Goal: Task Accomplishment & Management: Complete application form

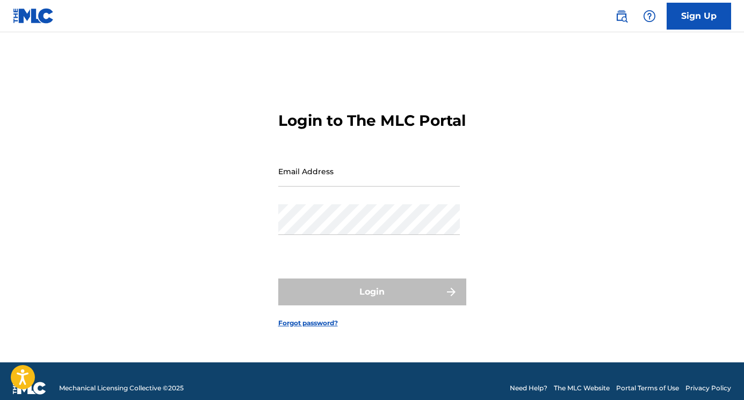
click at [366, 198] on div "Email Address" at bounding box center [369, 180] width 182 height 48
click at [336, 179] on input "Email Address" at bounding box center [369, 171] width 182 height 31
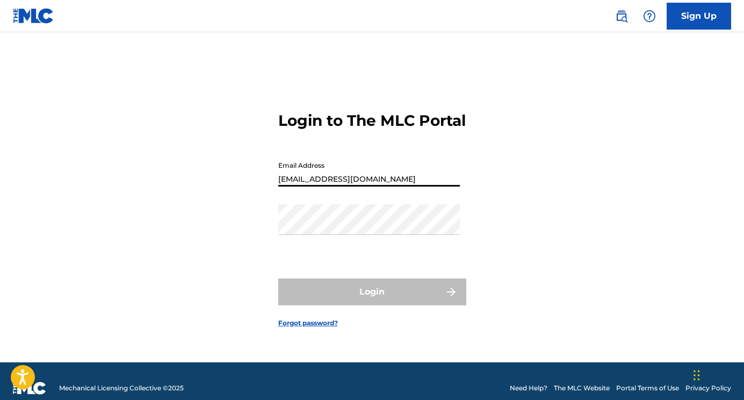
type input "[EMAIL_ADDRESS][DOMAIN_NAME]"
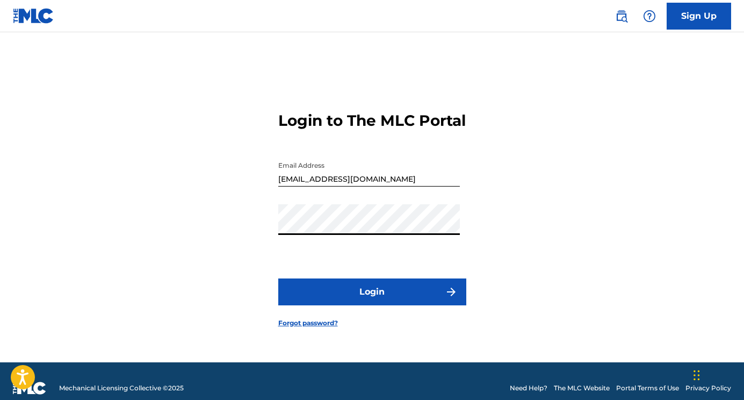
click at [393, 298] on button "Login" at bounding box center [372, 291] width 188 height 27
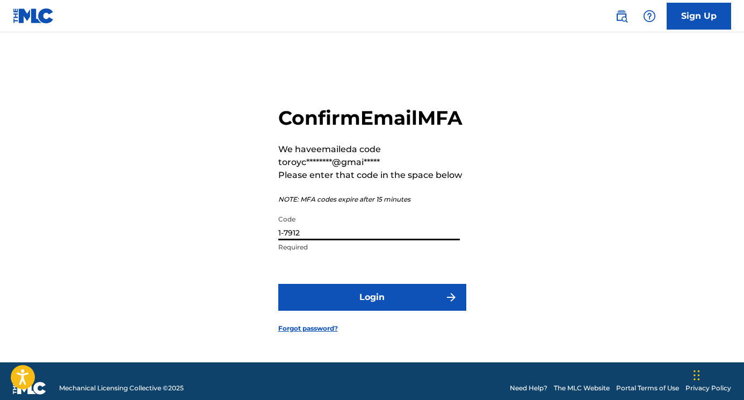
type input "1-7912"
click at [372, 309] on button "Login" at bounding box center [372, 297] width 188 height 27
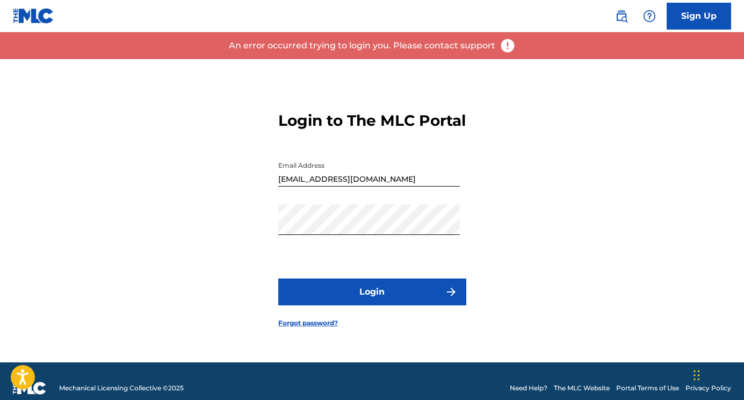
click at [354, 294] on button "Login" at bounding box center [372, 291] width 188 height 27
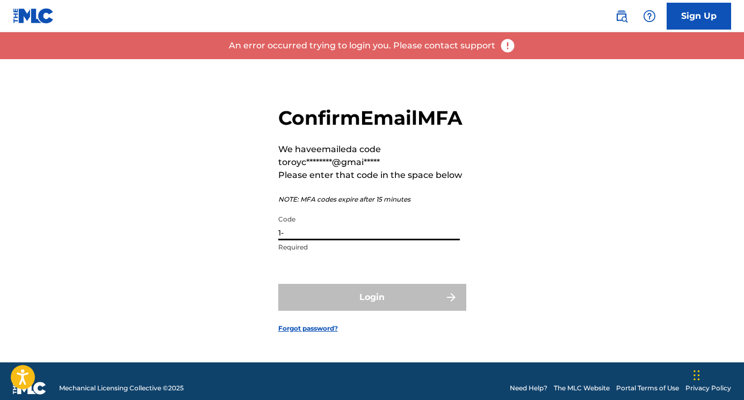
type input "1"
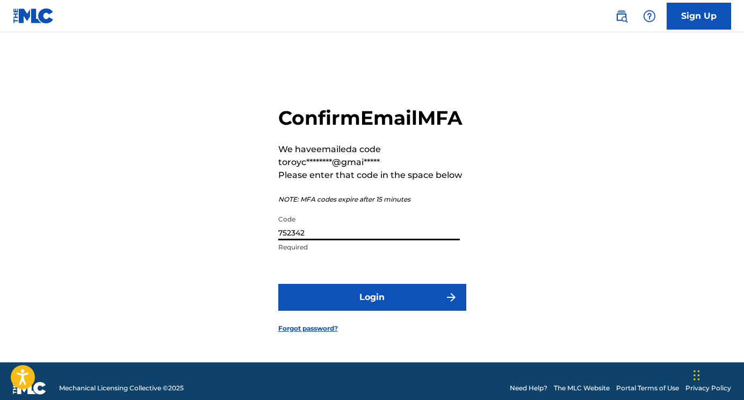
type input "752342"
click at [372, 309] on button "Login" at bounding box center [372, 297] width 188 height 27
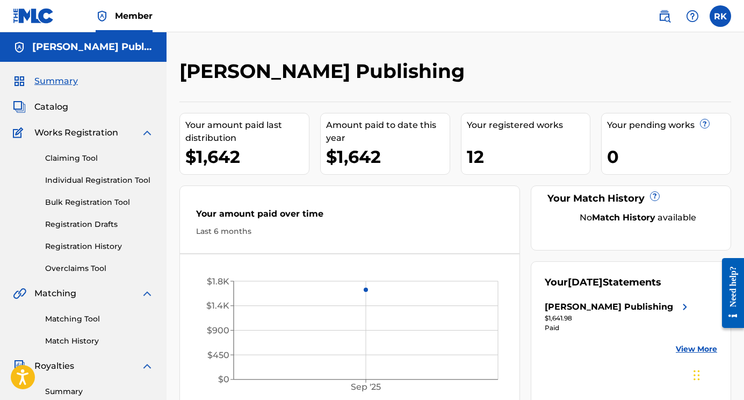
click at [98, 183] on link "Individual Registration Tool" at bounding box center [99, 180] width 109 height 11
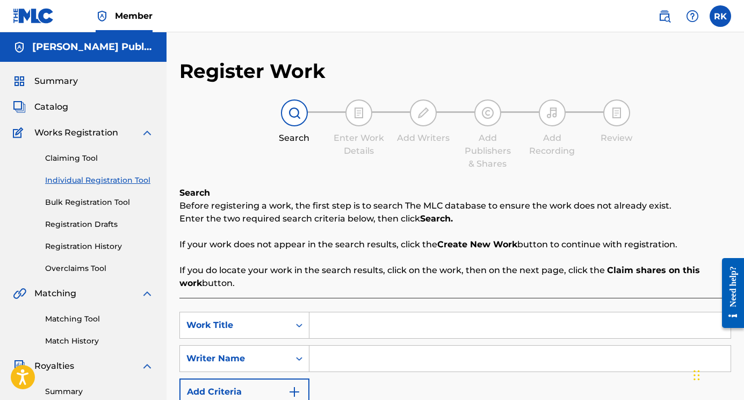
click at [83, 161] on link "Claiming Tool" at bounding box center [99, 158] width 109 height 11
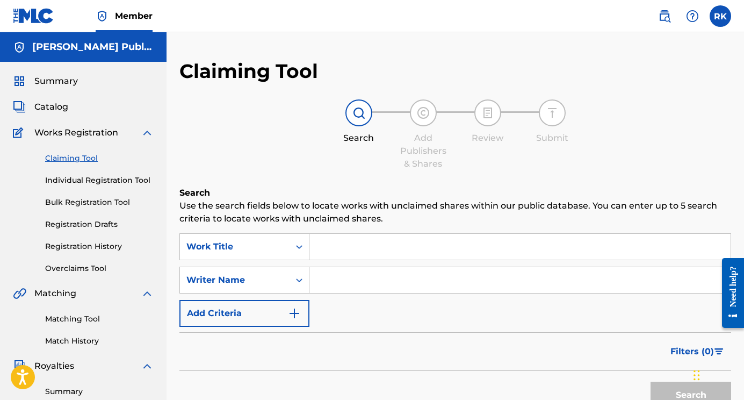
click at [59, 110] on span "Catalog" at bounding box center [51, 106] width 34 height 13
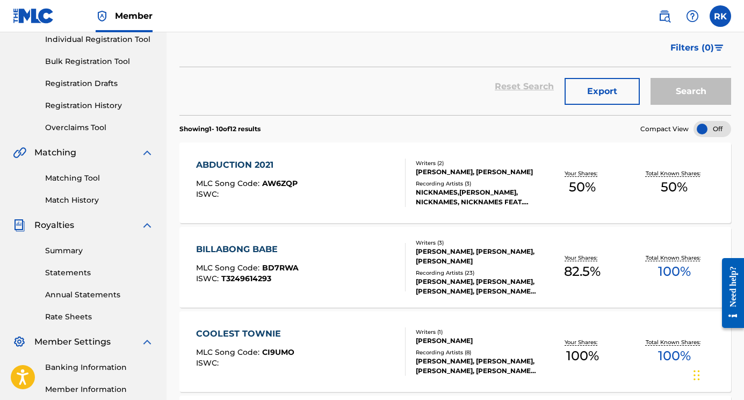
scroll to position [153, 0]
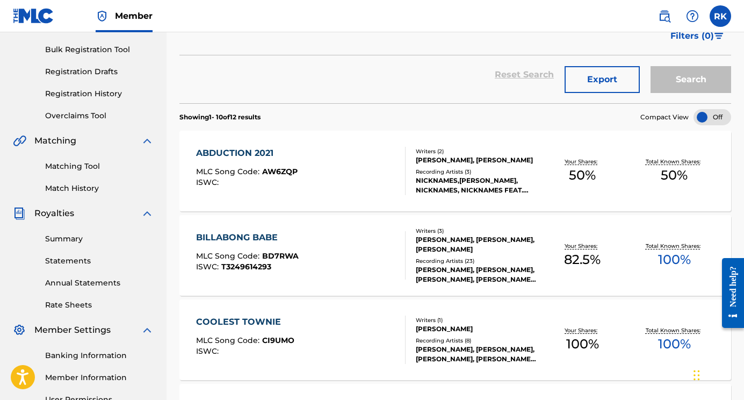
click at [70, 239] on link "Summary" at bounding box center [99, 238] width 109 height 11
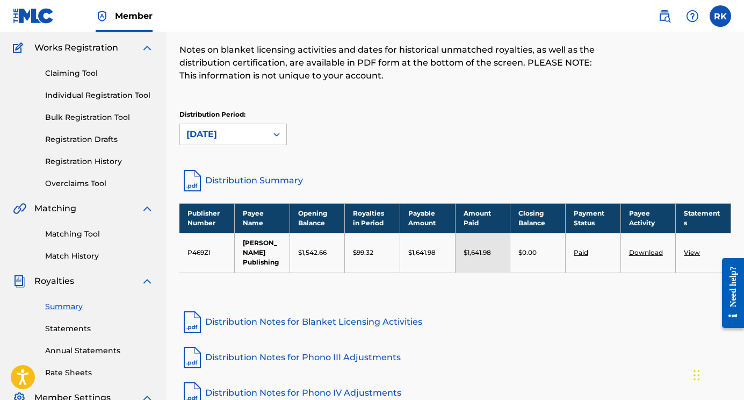
scroll to position [91, 0]
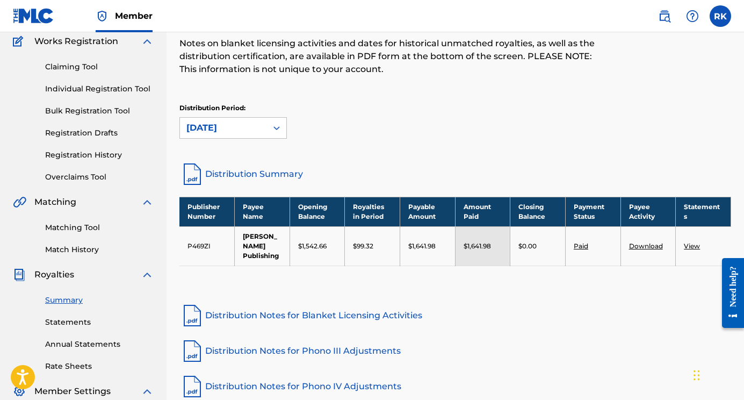
click at [78, 323] on link "Statements" at bounding box center [99, 321] width 109 height 11
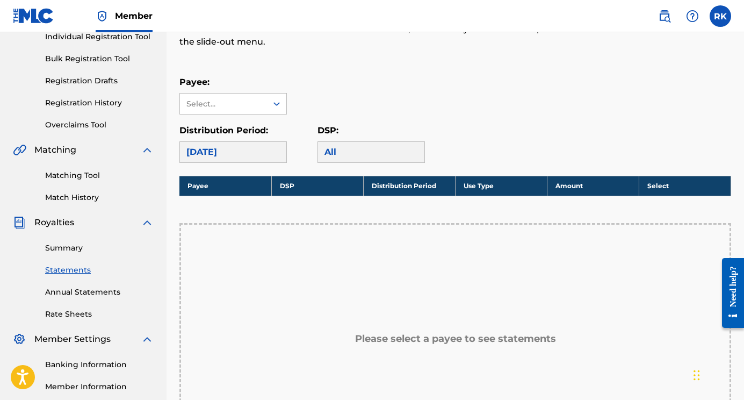
scroll to position [146, 0]
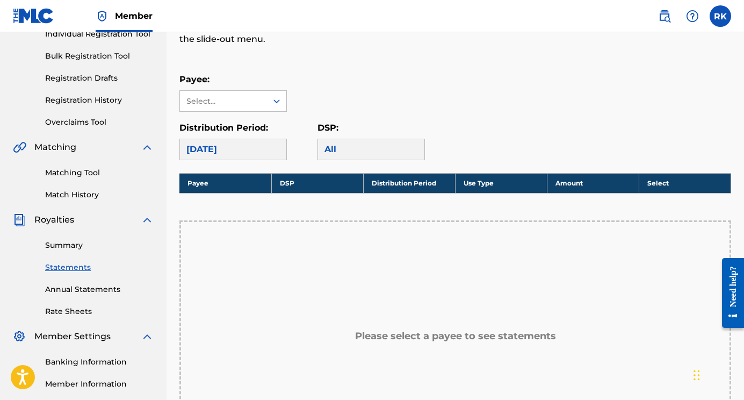
click at [223, 143] on div "[DATE]" at bounding box center [232, 149] width 107 height 21
click at [264, 150] on div "[DATE]" at bounding box center [232, 149] width 107 height 21
click at [337, 142] on div "All" at bounding box center [370, 149] width 107 height 21
click at [264, 110] on div "Select..." at bounding box center [223, 101] width 87 height 20
click at [241, 126] on div "[PERSON_NAME] Publishing" at bounding box center [233, 132] width 106 height 40
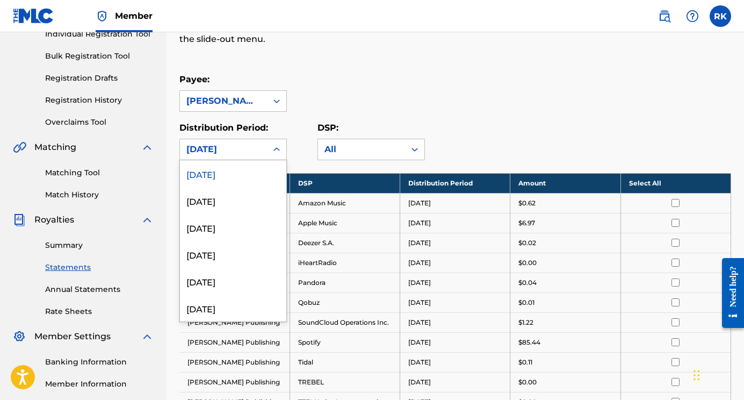
click at [253, 155] on div "[DATE]" at bounding box center [223, 149] width 74 height 13
click at [235, 207] on div "[DATE]" at bounding box center [233, 200] width 106 height 27
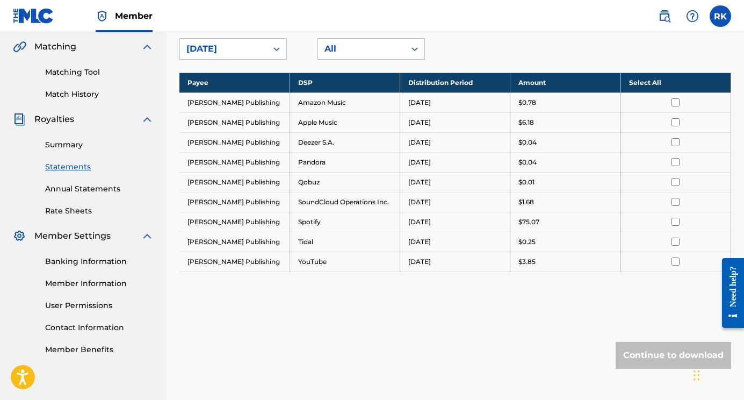
scroll to position [253, 0]
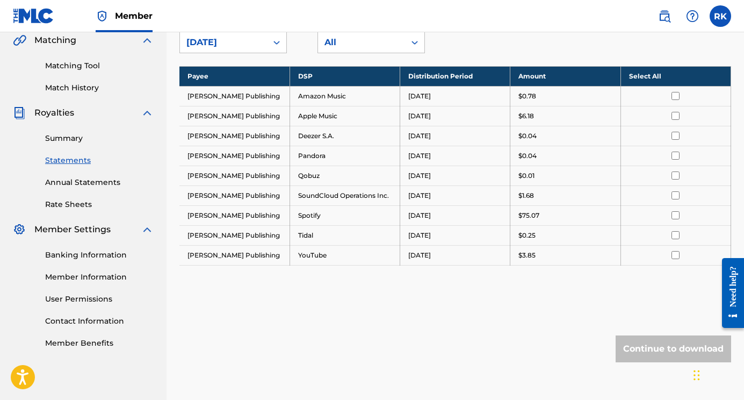
click at [261, 219] on td "[PERSON_NAME] Publishing" at bounding box center [234, 215] width 110 height 20
click at [62, 136] on link "Summary" at bounding box center [99, 138] width 109 height 11
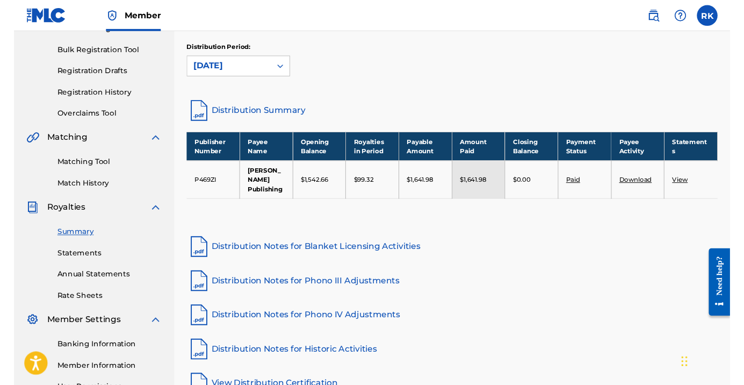
scroll to position [151, 0]
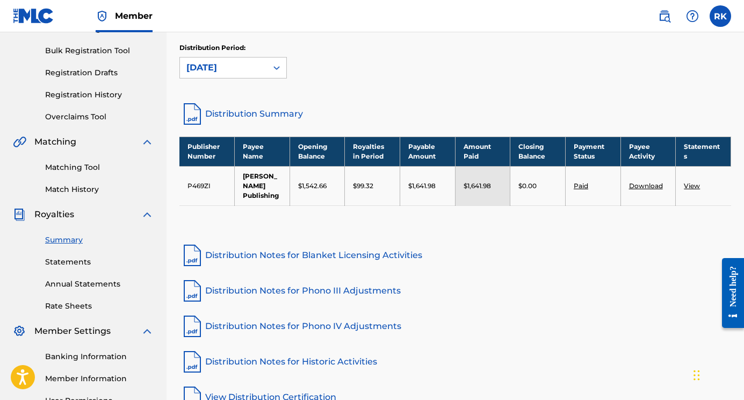
click at [647, 186] on link "Download" at bounding box center [646, 186] width 34 height 8
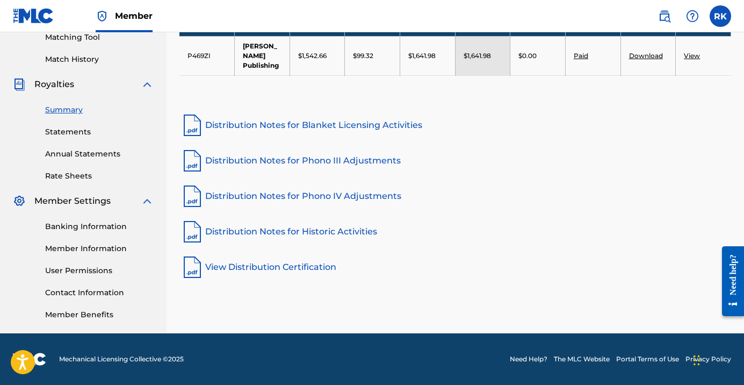
scroll to position [281, 0]
click at [70, 156] on link "Annual Statements" at bounding box center [99, 153] width 109 height 11
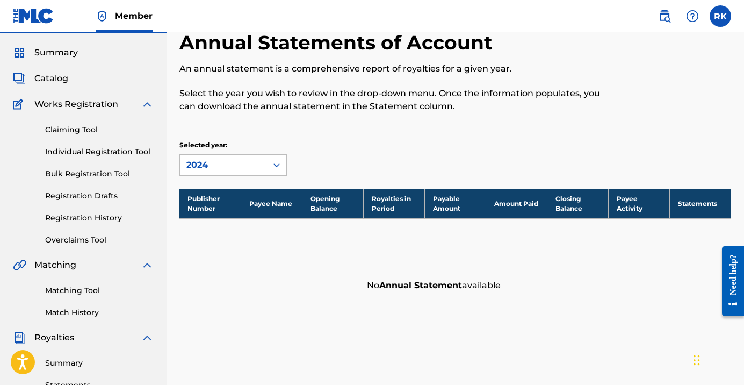
scroll to position [26, 0]
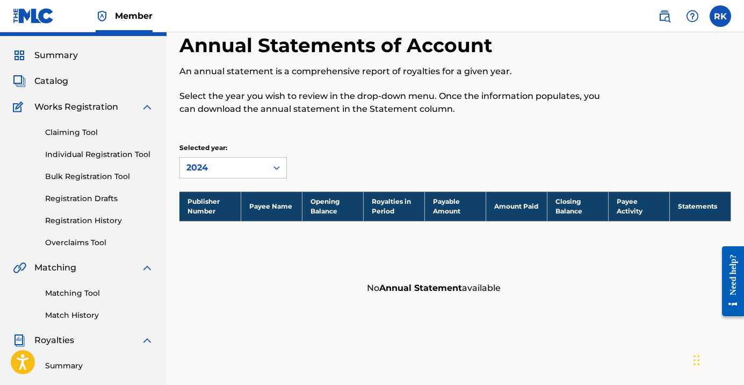
click at [80, 157] on link "Individual Registration Tool" at bounding box center [99, 154] width 109 height 11
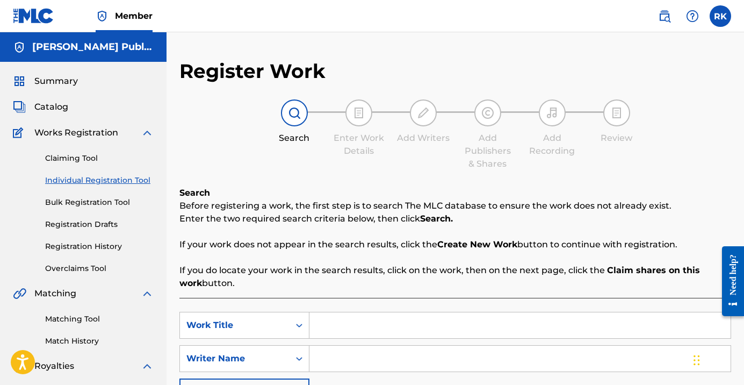
click at [84, 203] on link "Bulk Registration Tool" at bounding box center [99, 202] width 109 height 11
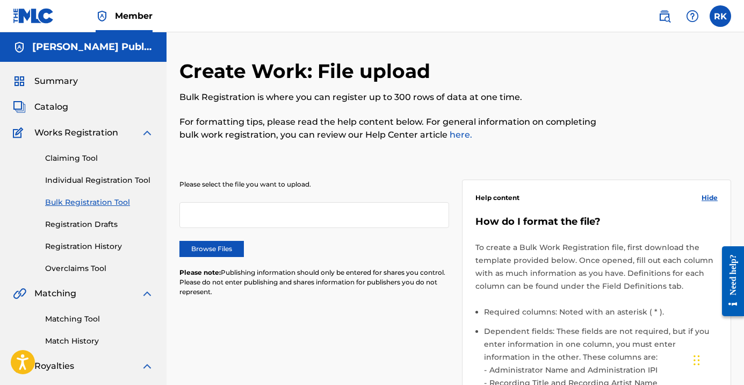
click at [91, 231] on div "Claiming Tool Individual Registration Tool Bulk Registration Tool Registration …" at bounding box center [83, 206] width 141 height 135
click at [91, 227] on link "Registration Drafts" at bounding box center [99, 224] width 109 height 11
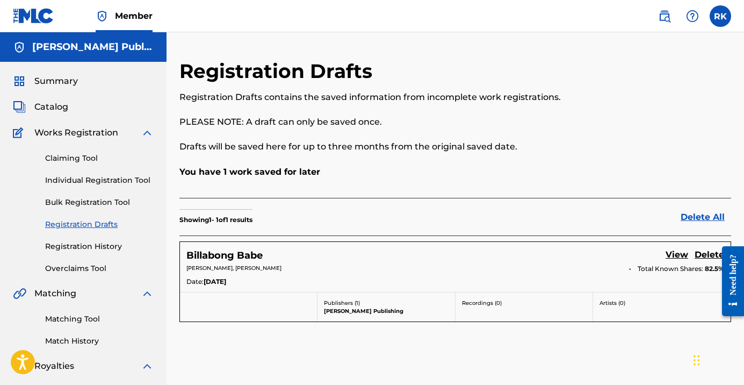
click at [53, 111] on span "Catalog" at bounding box center [51, 106] width 34 height 13
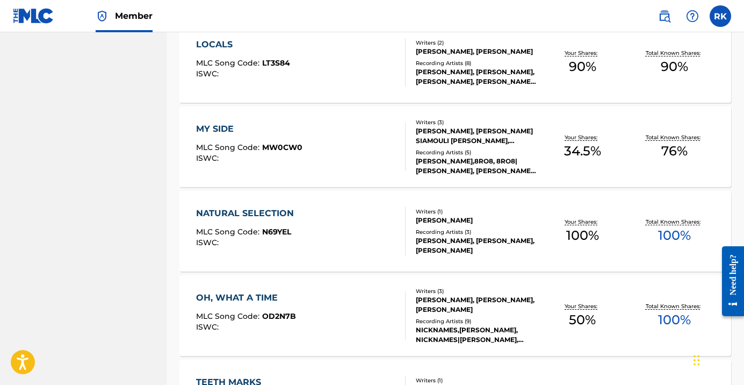
scroll to position [690, 0]
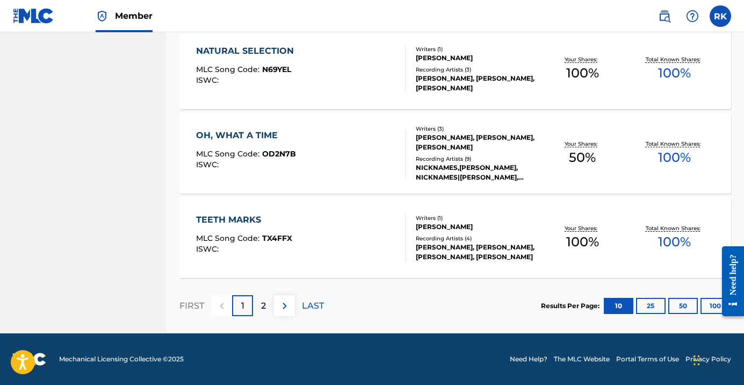
click at [268, 302] on div "2" at bounding box center [263, 305] width 21 height 21
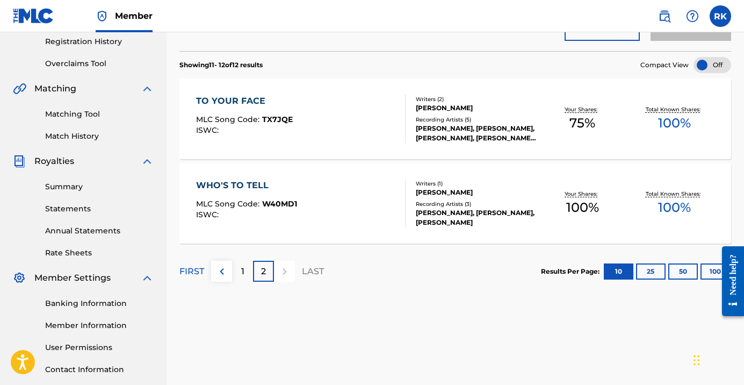
scroll to position [154, 0]
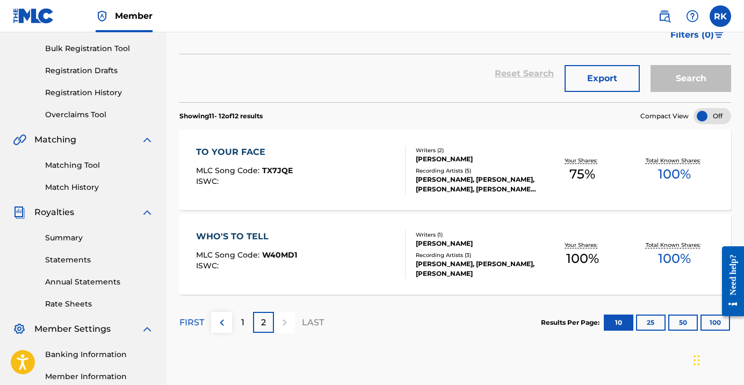
click at [242, 325] on p "1" at bounding box center [242, 322] width 3 height 13
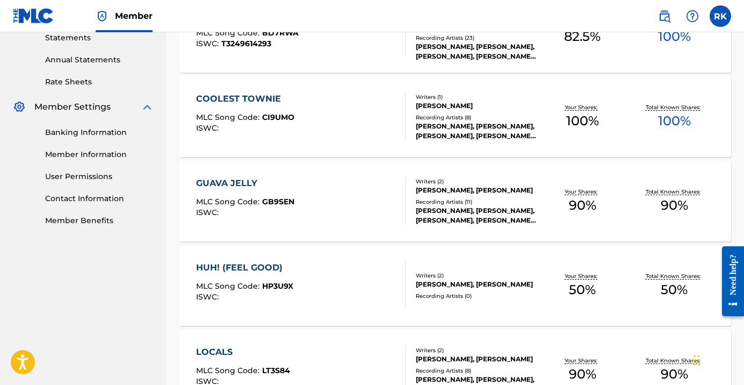
scroll to position [377, 0]
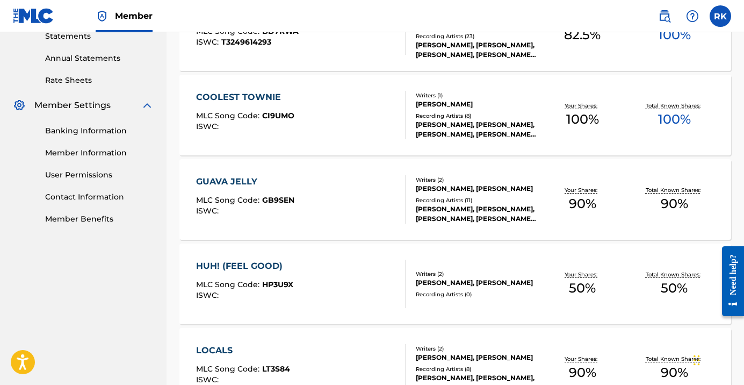
click at [464, 206] on div "[PERSON_NAME], [PERSON_NAME], [PERSON_NAME], [PERSON_NAME], [PERSON_NAME]" at bounding box center [476, 213] width 121 height 19
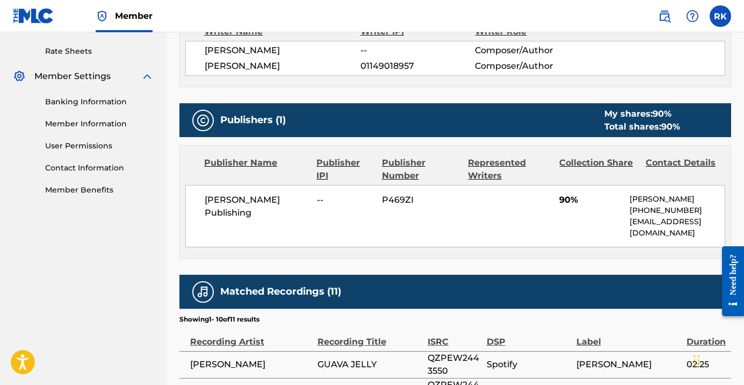
scroll to position [322, 0]
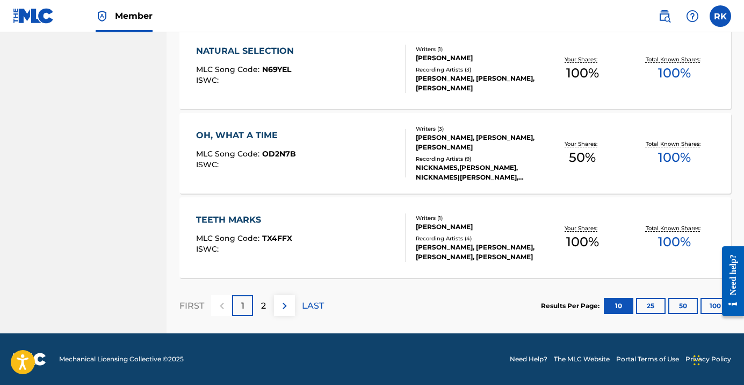
click at [267, 306] on div "2" at bounding box center [263, 305] width 21 height 21
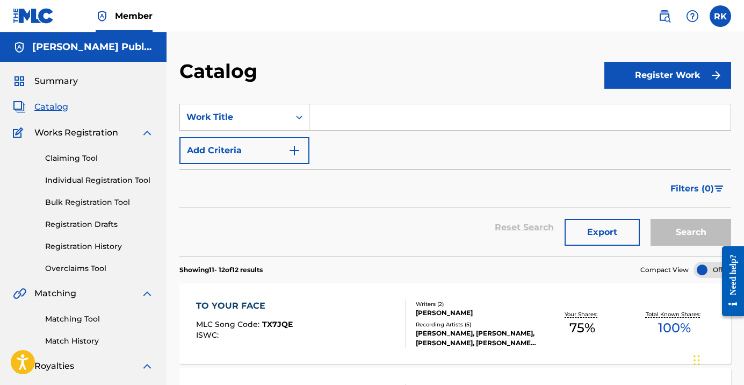
click at [654, 56] on div "Catalog Register Work SearchWithCriteriadaedd5ae-5771-43bc-a633-2ff0412fc148 Wo…" at bounding box center [455, 323] width 577 height 582
click at [654, 76] on button "Register Work" at bounding box center [667, 75] width 127 height 27
click at [655, 106] on link "Individual" at bounding box center [667, 110] width 127 height 26
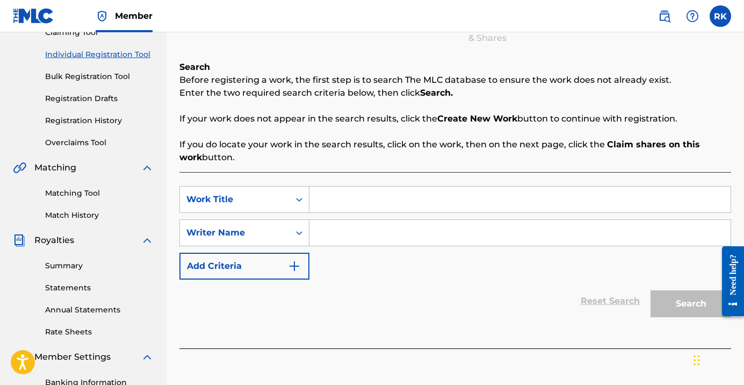
scroll to position [149, 0]
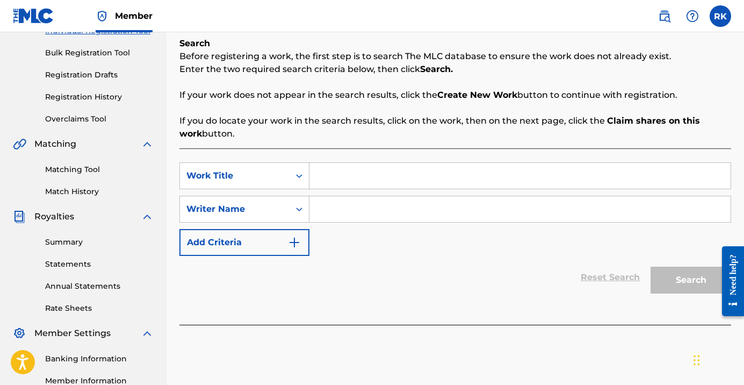
click at [323, 172] on input "Search Form" at bounding box center [519, 176] width 421 height 26
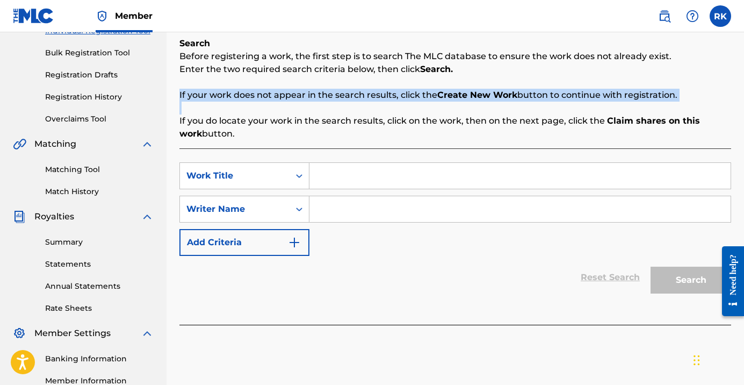
drag, startPoint x: 453, startPoint y: 33, endPoint x: 563, endPoint y: 113, distance: 136.1
click at [563, 113] on div "Search Before registering a work, the first step is to search The MLC database …" at bounding box center [455, 88] width 552 height 103
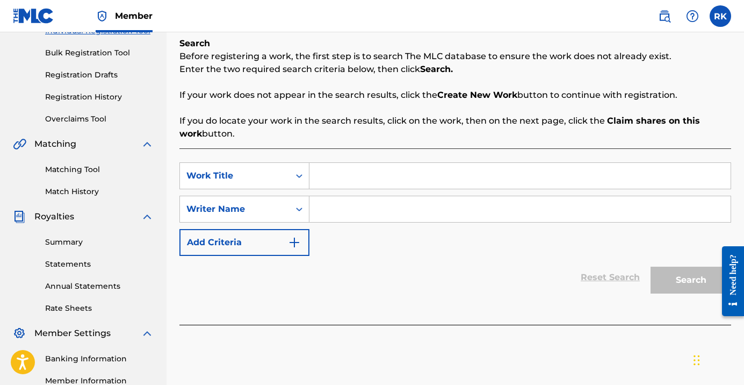
click at [352, 177] on input "Search Form" at bounding box center [519, 176] width 421 height 26
type input "S"
type input "svs"
click at [341, 220] on input "Search Form" at bounding box center [519, 209] width 421 height 26
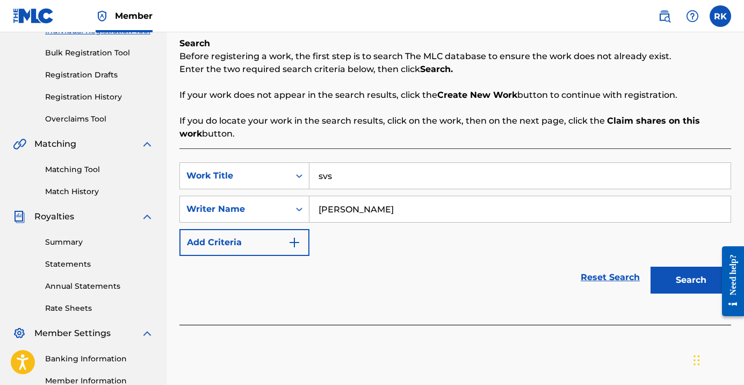
type input "[PERSON_NAME]"
click at [691, 280] on button "Search" at bounding box center [691, 279] width 81 height 27
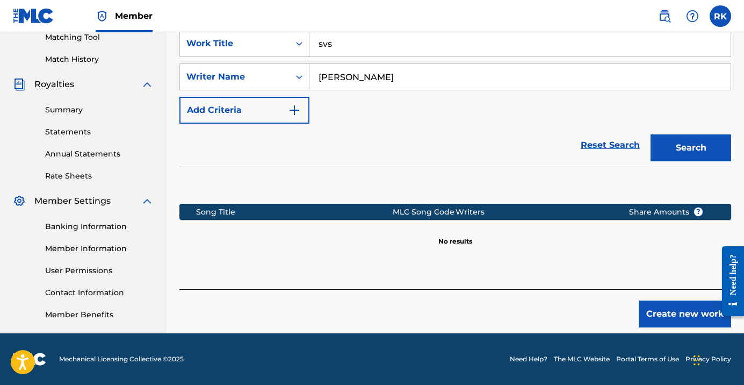
scroll to position [281, 0]
click at [684, 309] on button "Create new work" at bounding box center [685, 313] width 92 height 27
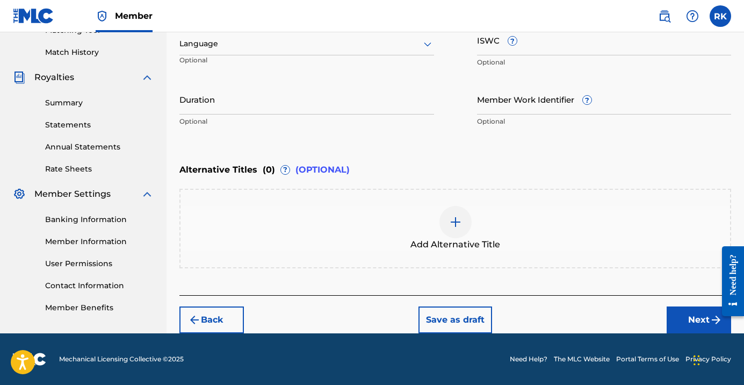
scroll to position [288, 0]
click at [692, 317] on button "Next" at bounding box center [699, 319] width 64 height 27
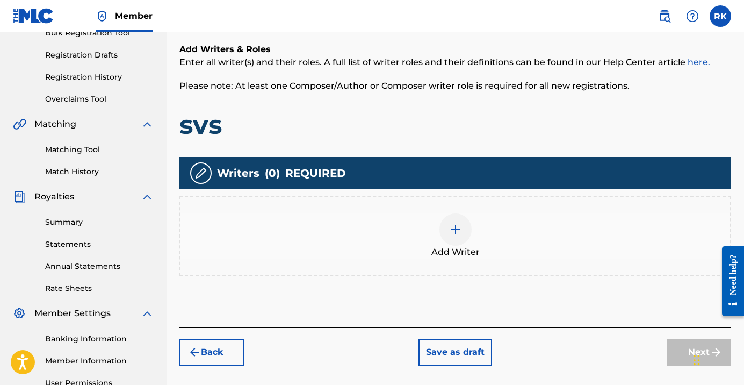
scroll to position [184, 0]
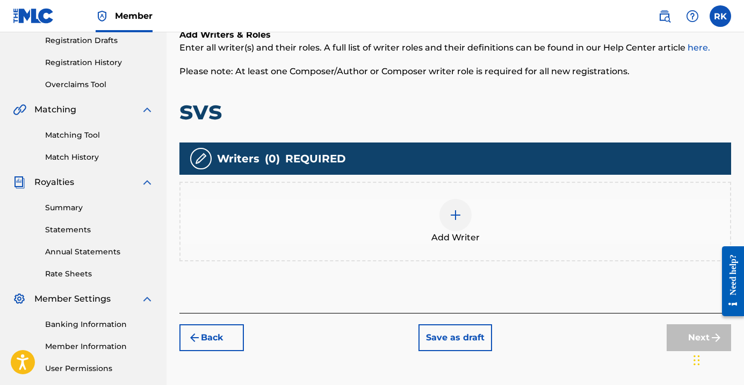
click at [460, 214] on img at bounding box center [455, 214] width 13 height 13
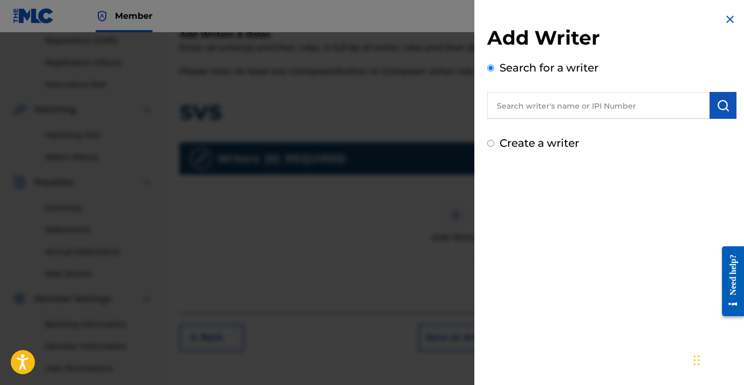
click at [571, 110] on input "text" at bounding box center [598, 105] width 222 height 27
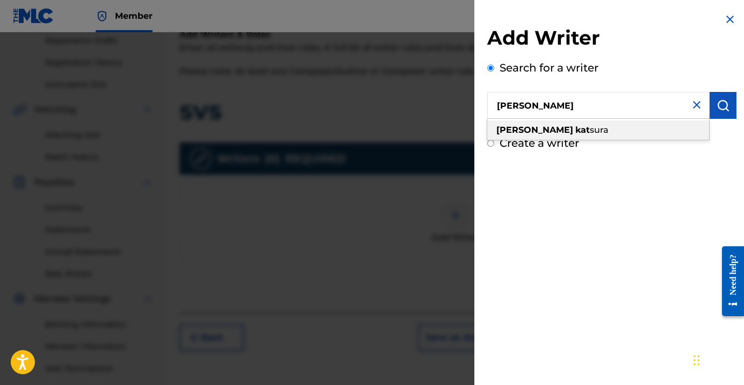
click at [567, 135] on div "[PERSON_NAME] [PERSON_NAME]" at bounding box center [598, 129] width 222 height 19
type input "[PERSON_NAME]"
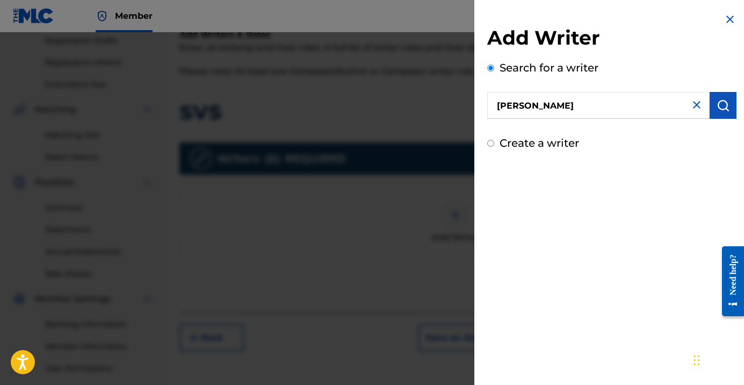
click at [719, 109] on img "submit" at bounding box center [723, 105] width 13 height 13
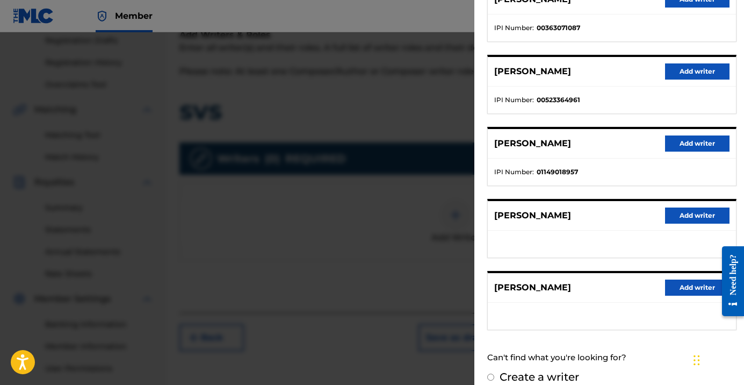
scroll to position [165, 0]
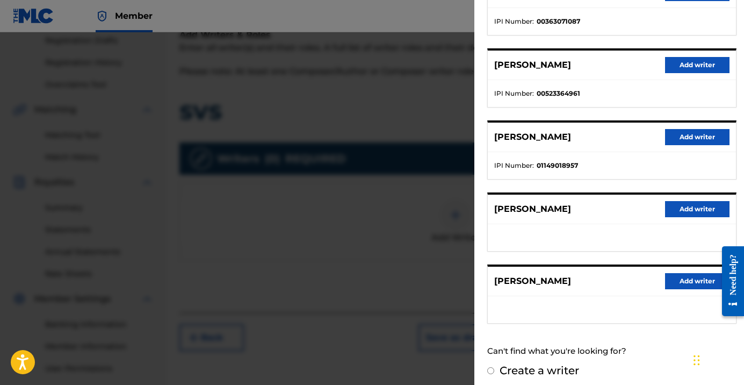
click at [684, 132] on button "Add writer" at bounding box center [697, 137] width 64 height 16
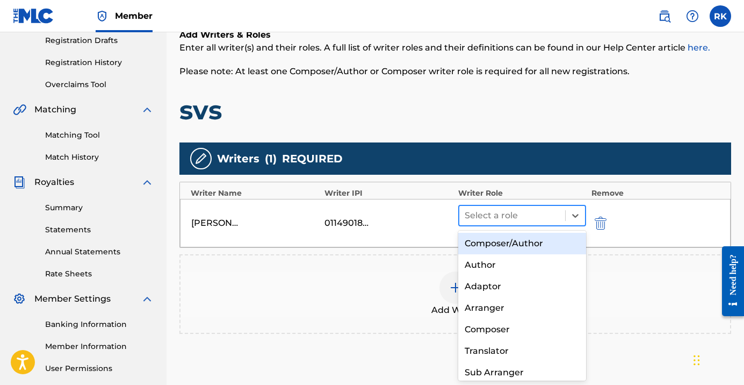
click at [495, 218] on div at bounding box center [512, 215] width 95 height 15
click at [501, 241] on div "Composer/Author" at bounding box center [522, 243] width 128 height 21
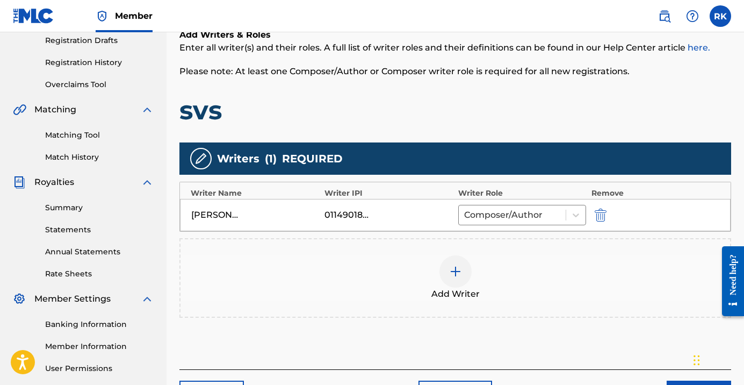
click at [444, 272] on div at bounding box center [455, 271] width 32 height 32
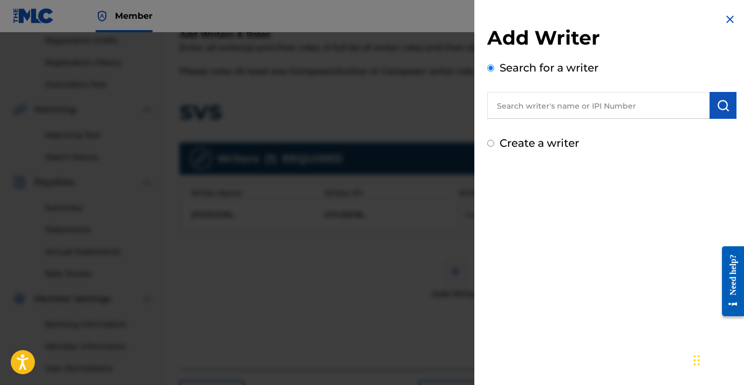
click at [554, 105] on input "text" at bounding box center [598, 105] width 222 height 27
paste input "[PERSON_NAME]:"
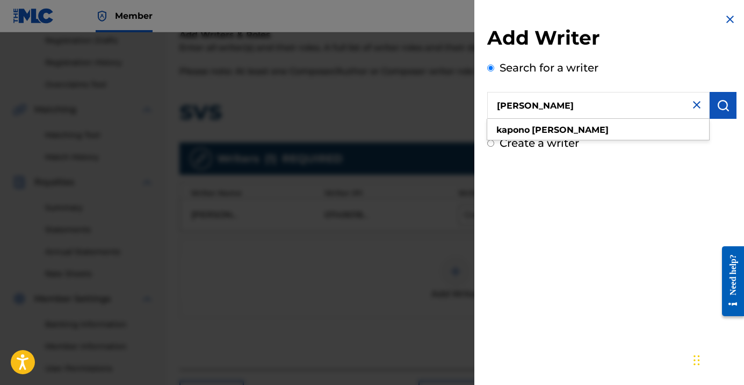
type input "[PERSON_NAME]"
click at [718, 109] on img "submit" at bounding box center [723, 105] width 13 height 13
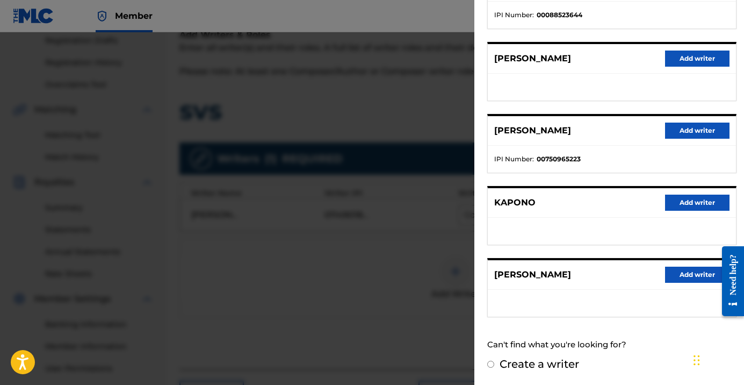
scroll to position [171, 0]
click at [689, 132] on button "Add writer" at bounding box center [697, 131] width 64 height 16
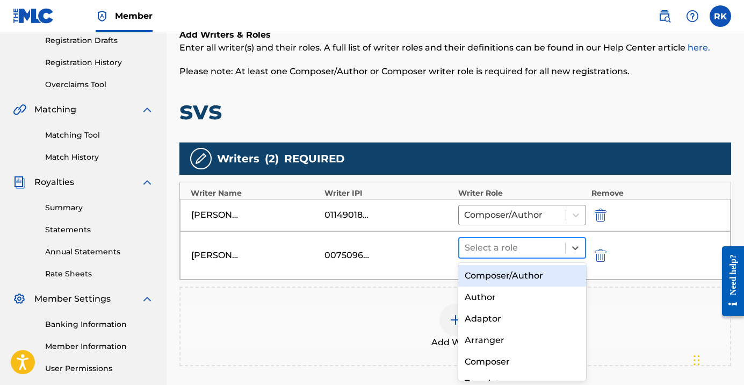
click at [506, 248] on div at bounding box center [512, 247] width 95 height 15
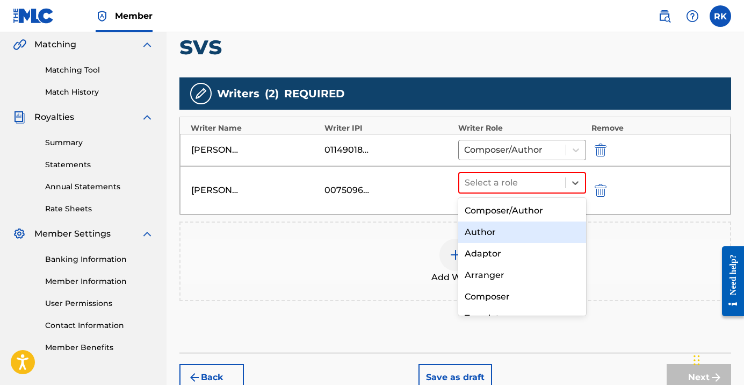
scroll to position [256, 0]
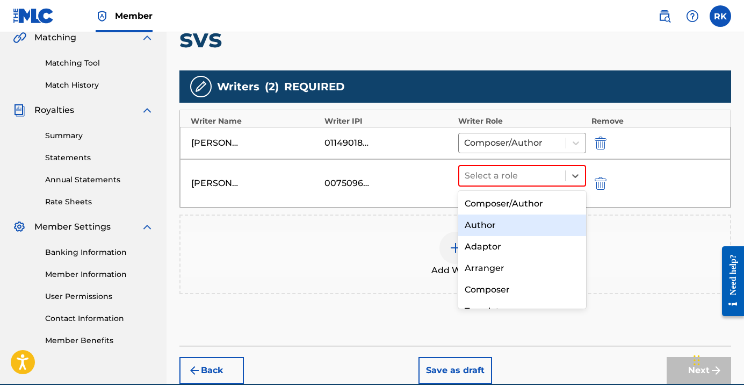
click at [492, 229] on div "Author" at bounding box center [522, 224] width 128 height 21
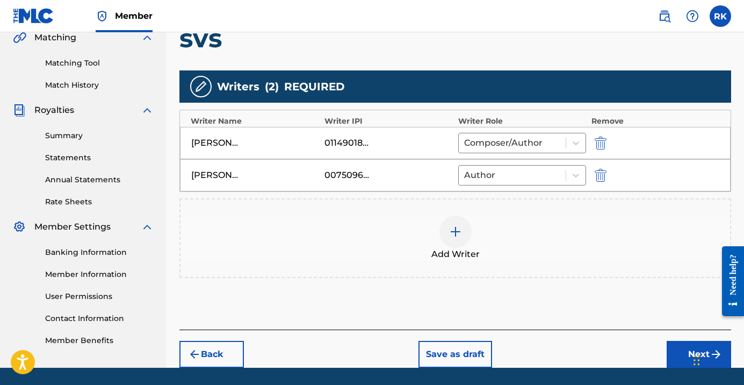
click at [453, 238] on div at bounding box center [455, 231] width 32 height 32
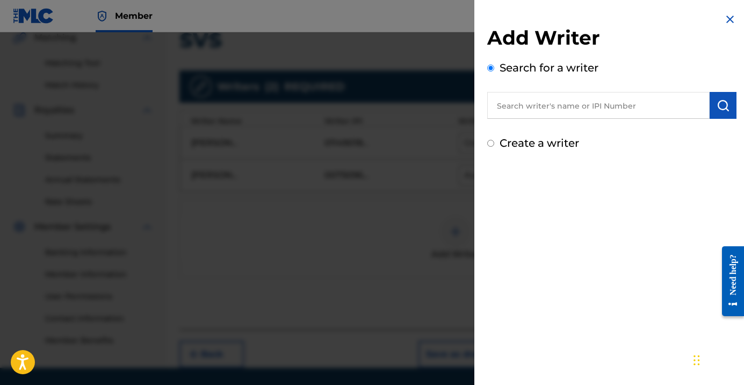
click at [566, 105] on input "text" at bounding box center [598, 105] width 222 height 27
paste input "[PERSON_NAME]:"
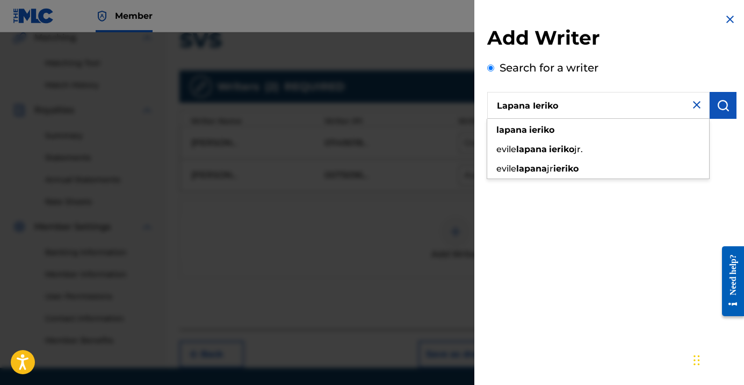
type input "Lapana Ieriko"
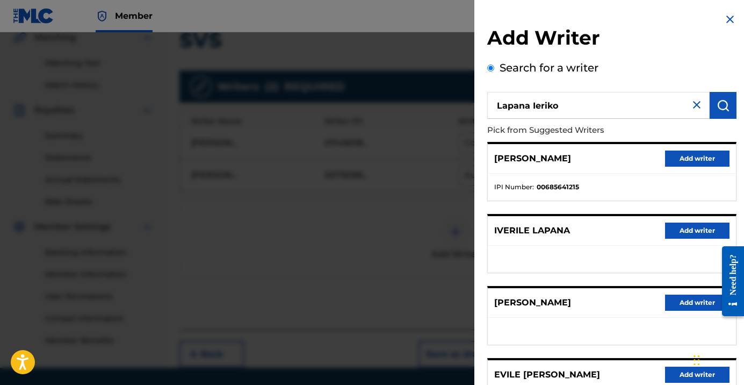
click at [671, 160] on button "Add writer" at bounding box center [697, 158] width 64 height 16
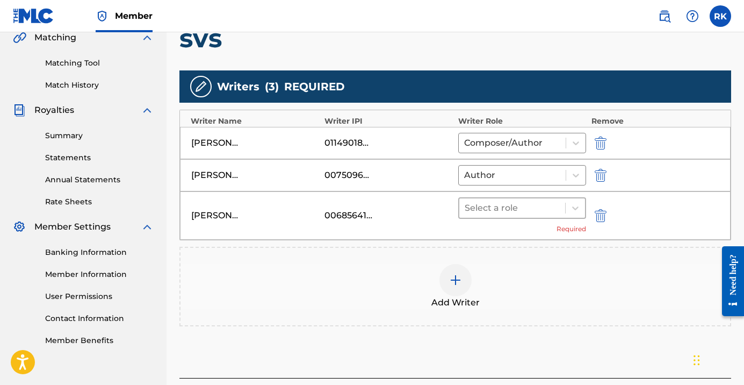
click at [502, 203] on div at bounding box center [512, 207] width 95 height 15
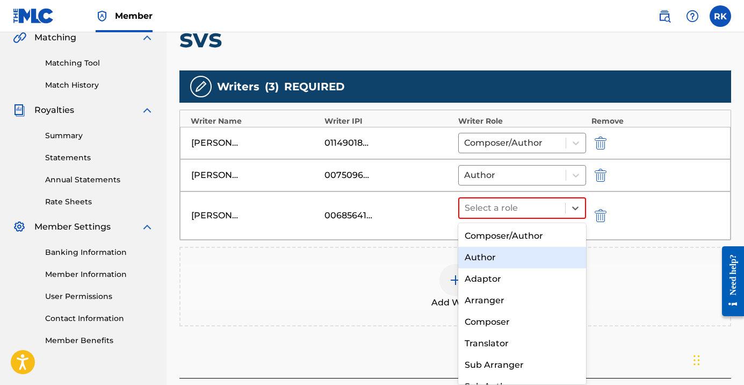
click at [499, 257] on div "Author" at bounding box center [522, 257] width 128 height 21
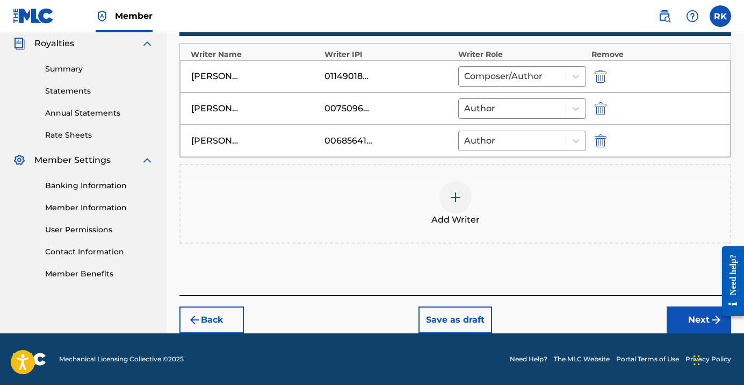
scroll to position [322, 0]
click at [689, 317] on button "Next" at bounding box center [699, 319] width 64 height 27
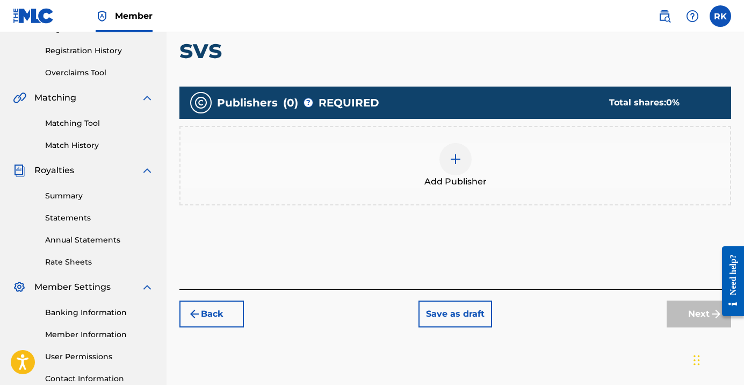
scroll to position [183, 0]
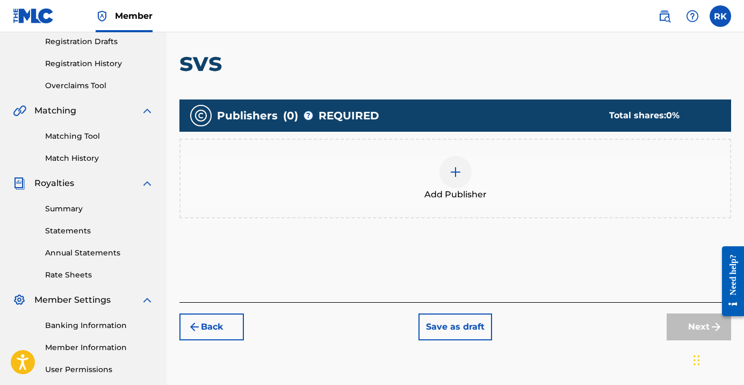
click at [444, 170] on div at bounding box center [455, 172] width 32 height 32
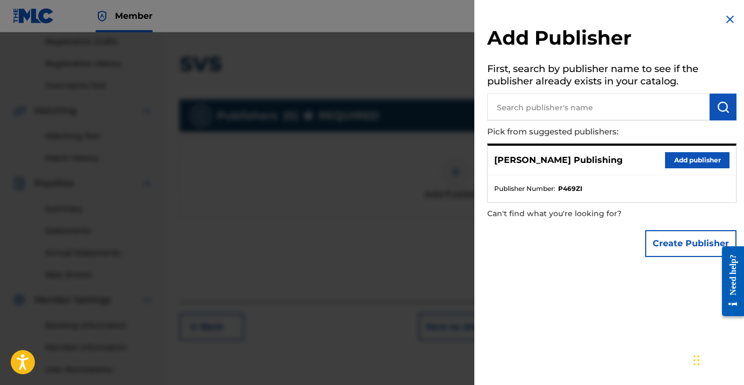
click at [688, 160] on button "Add publisher" at bounding box center [697, 160] width 64 height 16
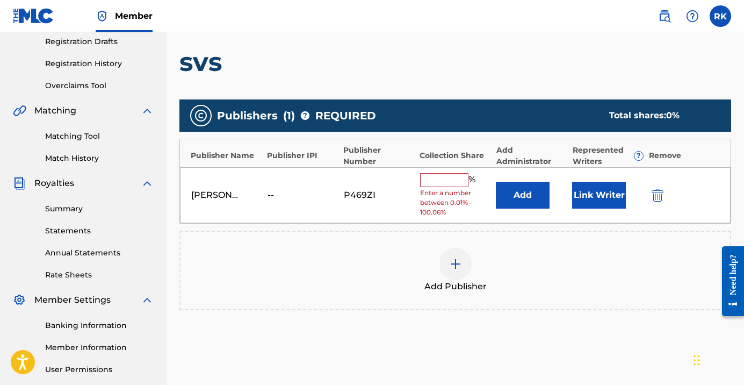
click at [448, 178] on input "text" at bounding box center [444, 180] width 48 height 14
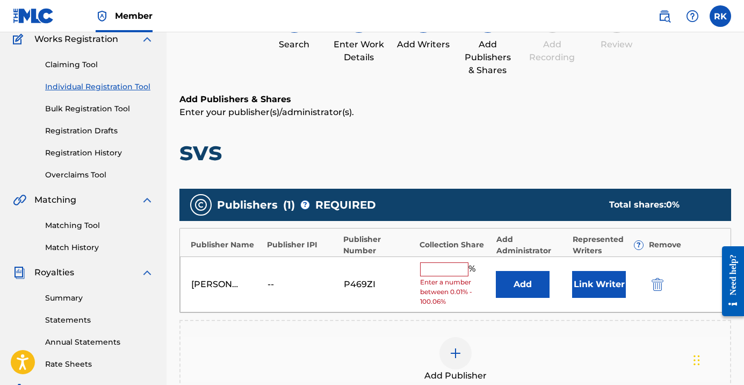
scroll to position [80, 0]
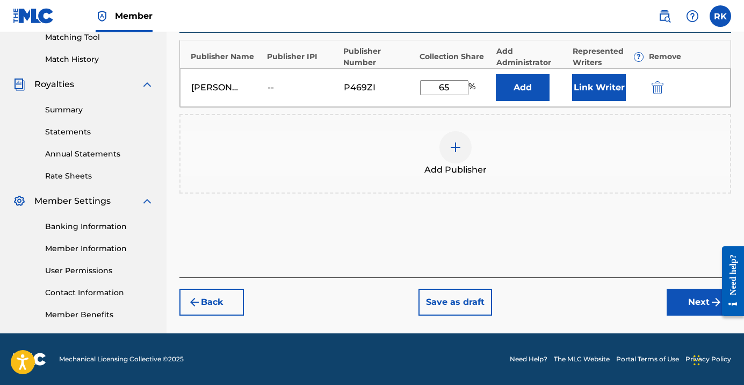
type input "65"
click at [693, 297] on button "Next" at bounding box center [699, 301] width 64 height 27
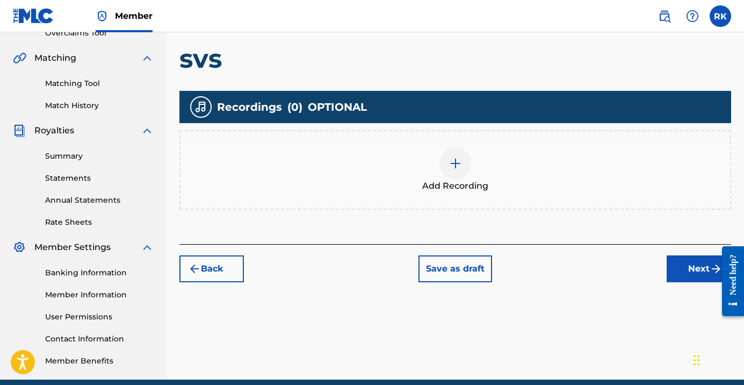
scroll to position [243, 0]
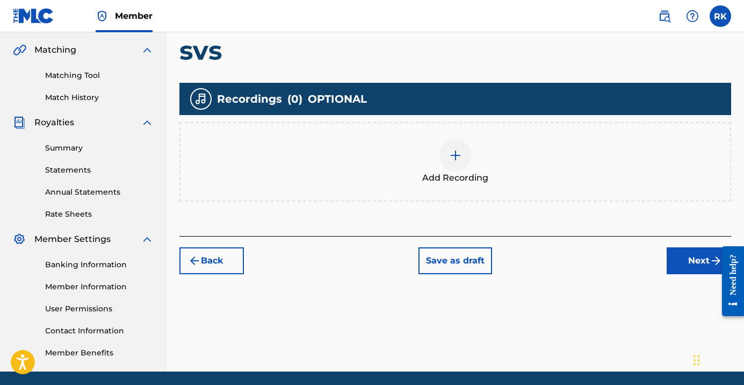
click at [690, 258] on button "Next" at bounding box center [699, 260] width 64 height 27
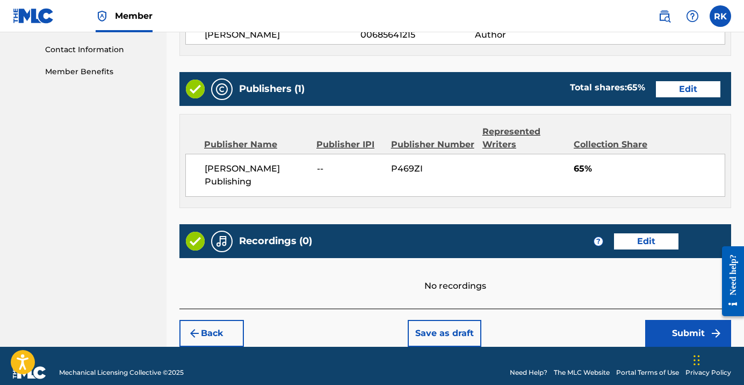
scroll to position [529, 0]
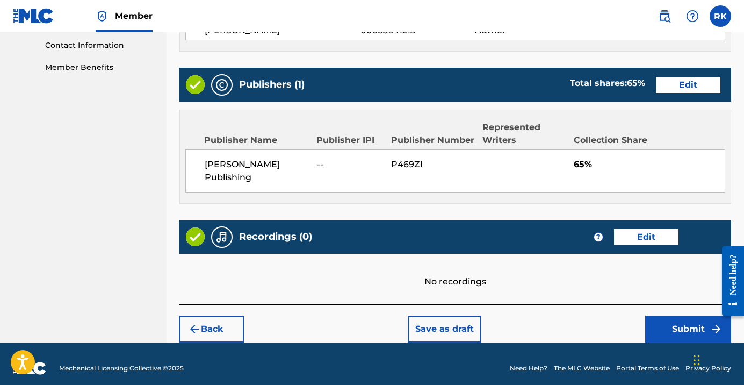
click at [661, 328] on button "Submit" at bounding box center [688, 328] width 86 height 27
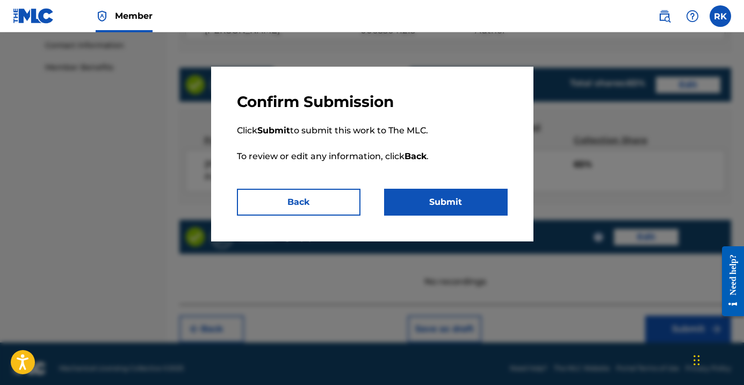
click at [471, 201] on button "Submit" at bounding box center [446, 202] width 124 height 27
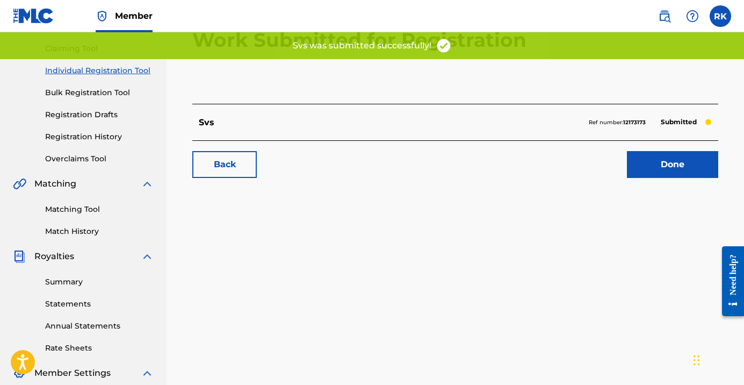
scroll to position [106, 0]
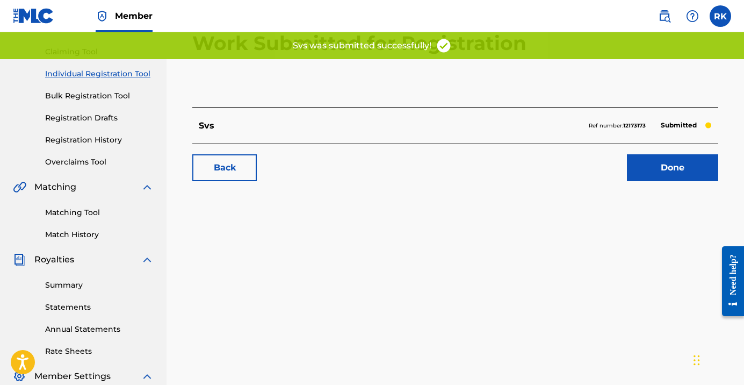
click at [508, 117] on div "Svs Ref number: 12173173 Submitted" at bounding box center [455, 125] width 526 height 37
click at [628, 104] on h2 "Work Submitted for Registration" at bounding box center [455, 43] width 526 height 127
click at [203, 131] on p "Svs" at bounding box center [207, 125] width 16 height 13
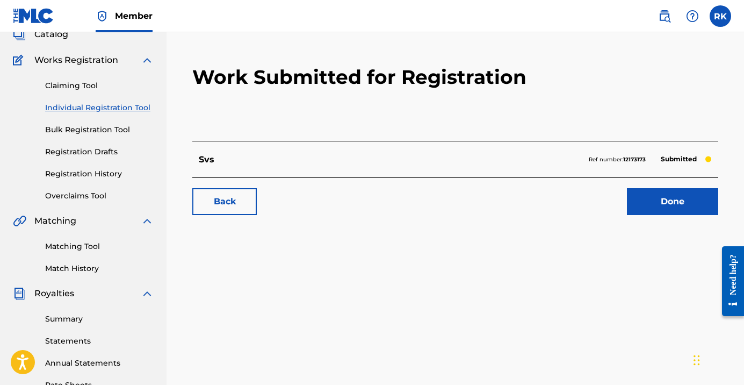
click at [81, 110] on link "Individual Registration Tool" at bounding box center [99, 107] width 109 height 11
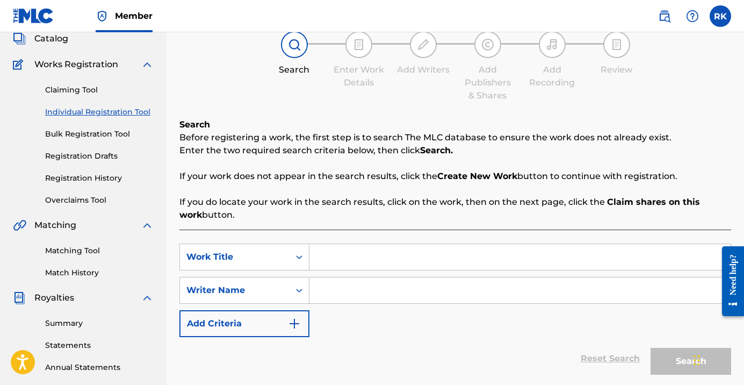
scroll to position [77, 0]
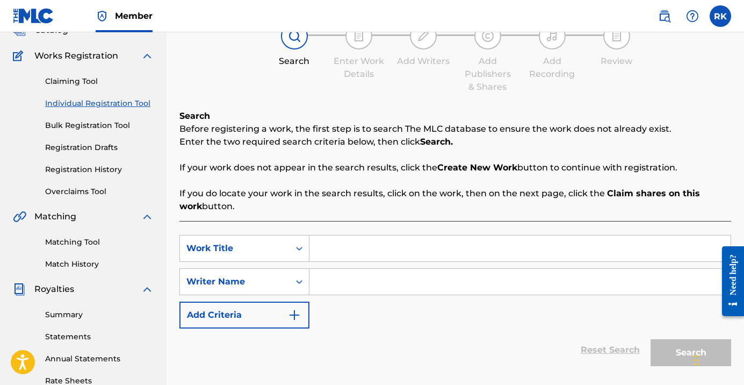
click at [93, 169] on link "Registration History" at bounding box center [99, 169] width 109 height 11
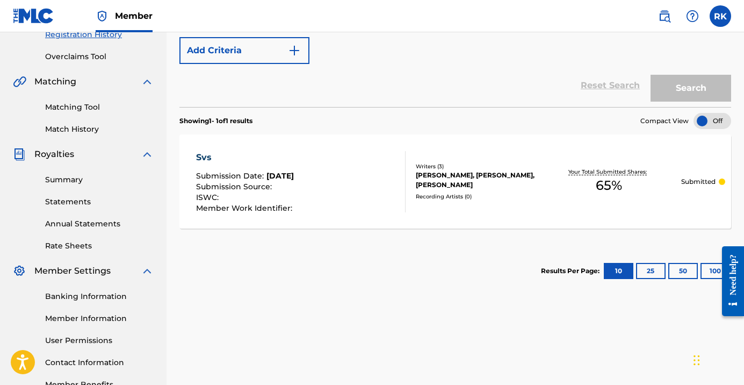
scroll to position [225, 0]
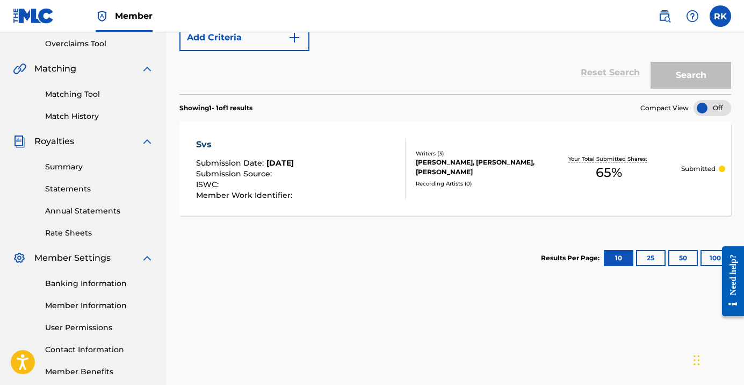
click at [504, 180] on div "Recording Artists ( 0 )" at bounding box center [476, 183] width 121 height 8
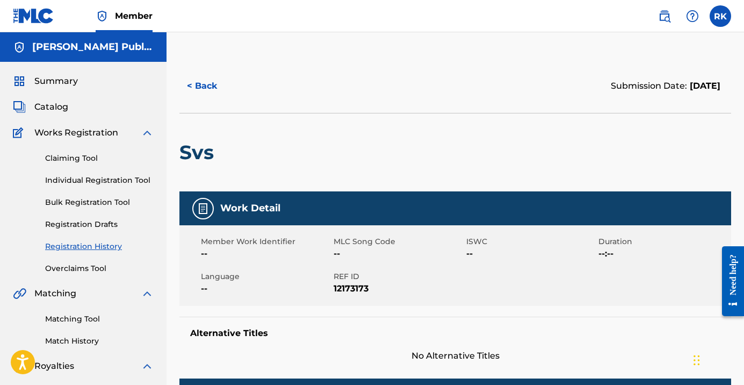
click at [150, 134] on img at bounding box center [147, 132] width 13 height 13
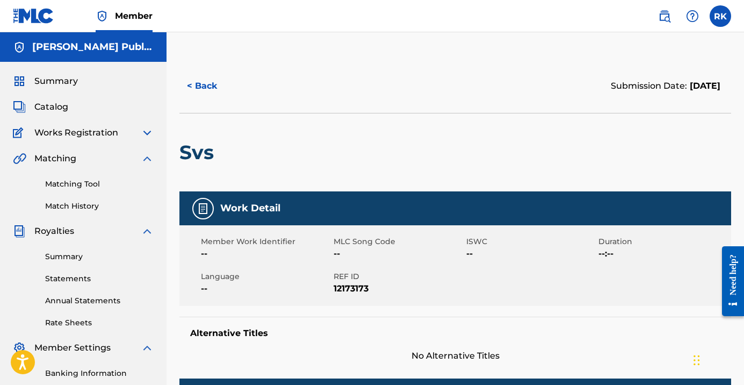
click at [37, 99] on div "Summary Catalog Works Registration Claiming Tool Individual Registration Tool B…" at bounding box center [83, 271] width 167 height 418
click at [42, 108] on span "Catalog" at bounding box center [51, 106] width 34 height 13
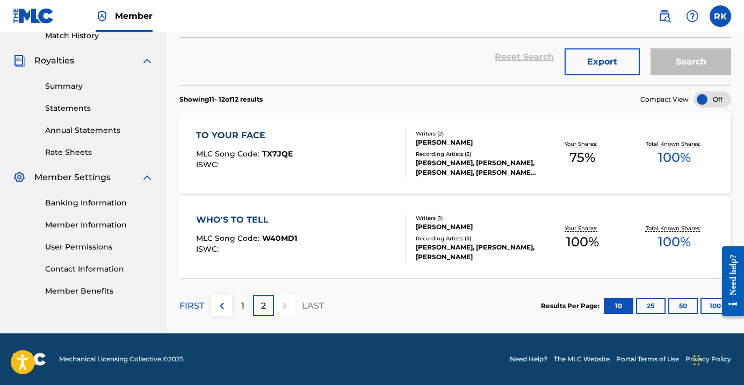
scroll to position [170, 0]
click at [222, 306] on img at bounding box center [221, 305] width 13 height 13
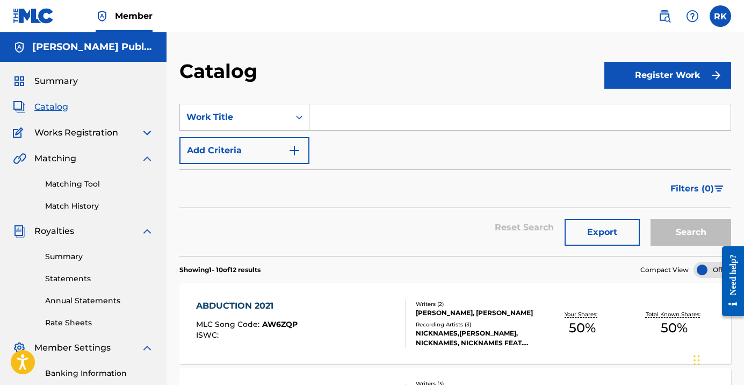
scroll to position [0, 0]
click at [654, 73] on button "Register Work" at bounding box center [667, 75] width 127 height 27
drag, startPoint x: 427, startPoint y: 124, endPoint x: 421, endPoint y: 122, distance: 5.6
click at [421, 122] on input "Search Form" at bounding box center [519, 117] width 421 height 26
click at [630, 107] on link "Individual" at bounding box center [667, 110] width 127 height 26
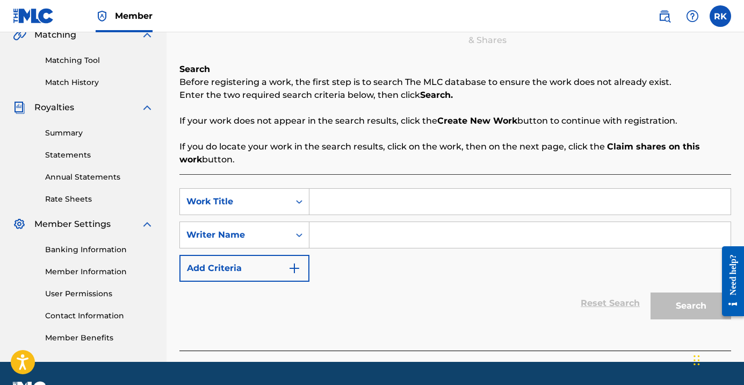
scroll to position [128, 0]
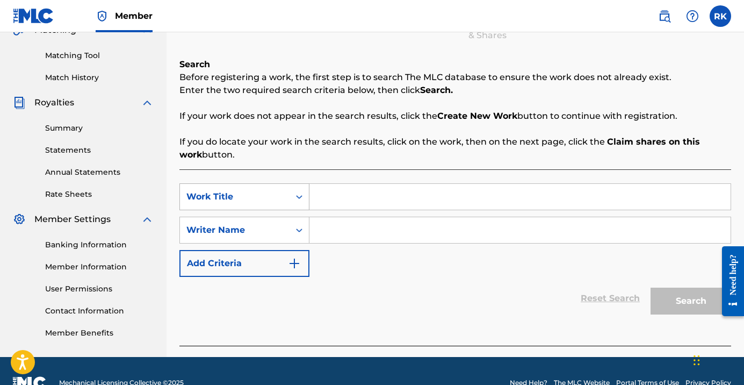
click at [279, 195] on div "Work Title" at bounding box center [234, 196] width 97 height 13
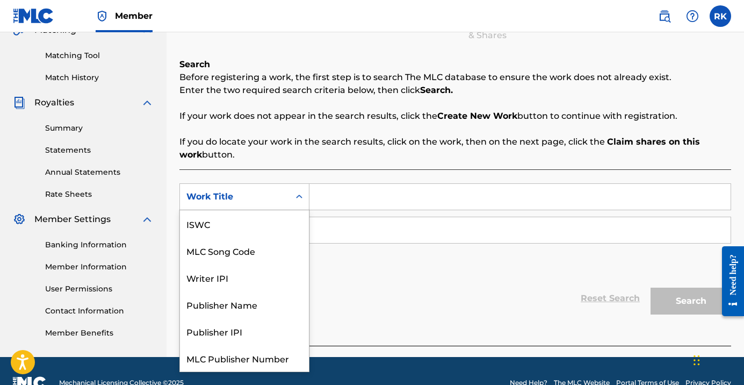
scroll to position [27, 0]
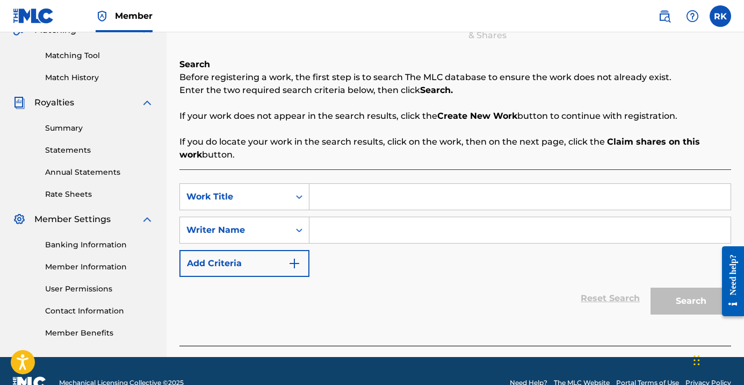
click at [333, 202] on input "Search Form" at bounding box center [519, 197] width 421 height 26
type input "HUH!"
click at [341, 234] on input "Search Form" at bounding box center [519, 230] width 421 height 26
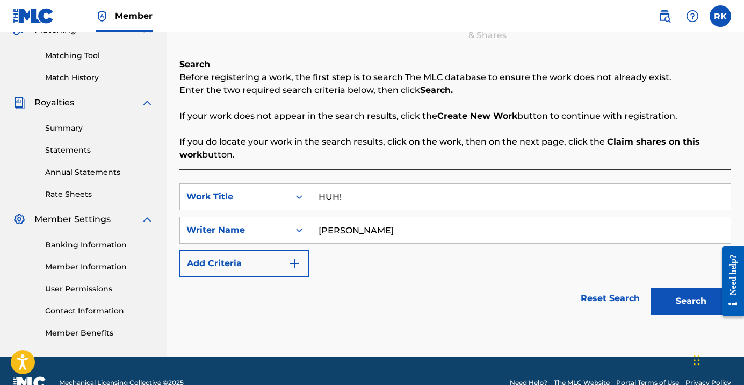
type input "[PERSON_NAME]"
click at [691, 301] on button "Search" at bounding box center [691, 300] width 81 height 27
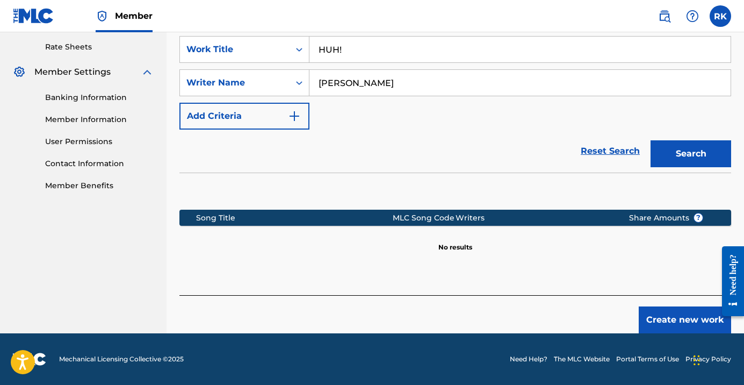
scroll to position [276, 0]
click at [670, 319] on button "Create new work" at bounding box center [685, 319] width 92 height 27
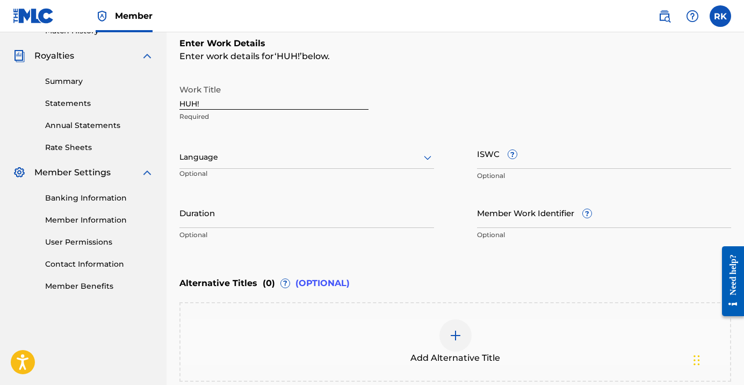
scroll to position [162, 0]
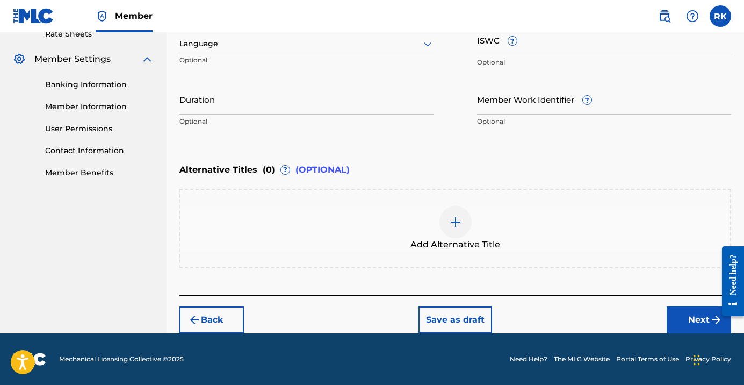
click at [702, 323] on button "Next" at bounding box center [699, 319] width 64 height 27
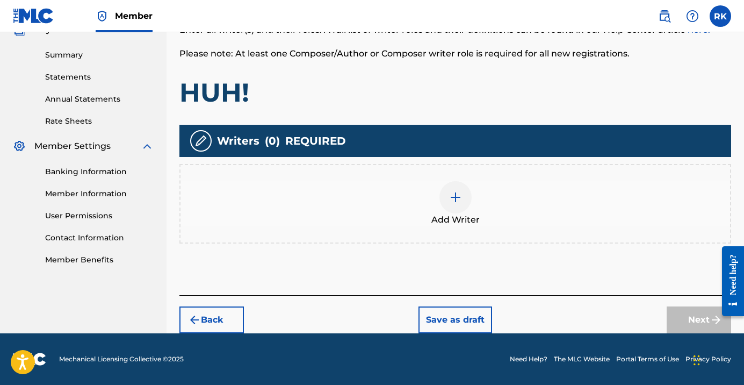
click at [441, 198] on div at bounding box center [455, 197] width 32 height 32
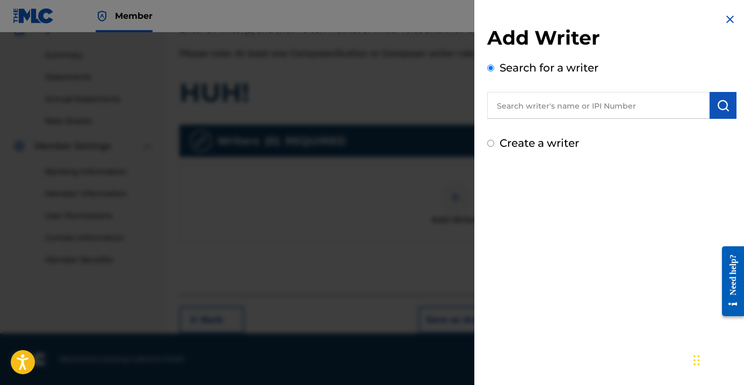
click at [526, 108] on input "text" at bounding box center [598, 105] width 222 height 27
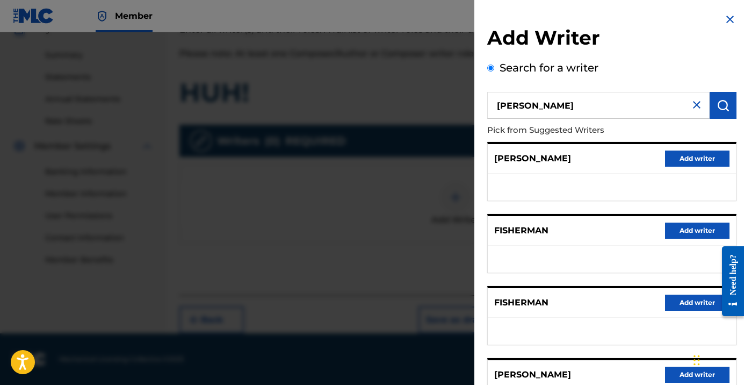
scroll to position [0, 0]
click at [583, 113] on input "[PERSON_NAME]" at bounding box center [598, 105] width 222 height 27
type input "[PERSON_NAME]"
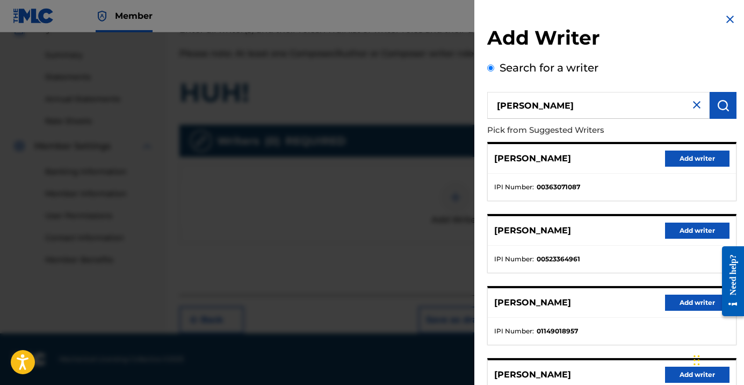
scroll to position [84, 0]
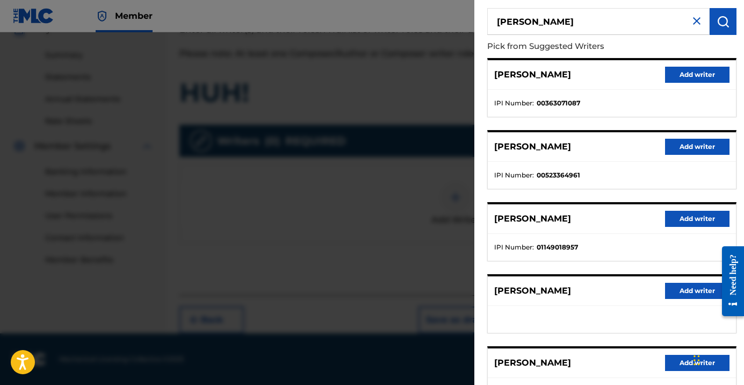
click at [683, 217] on button "Add writer" at bounding box center [697, 219] width 64 height 16
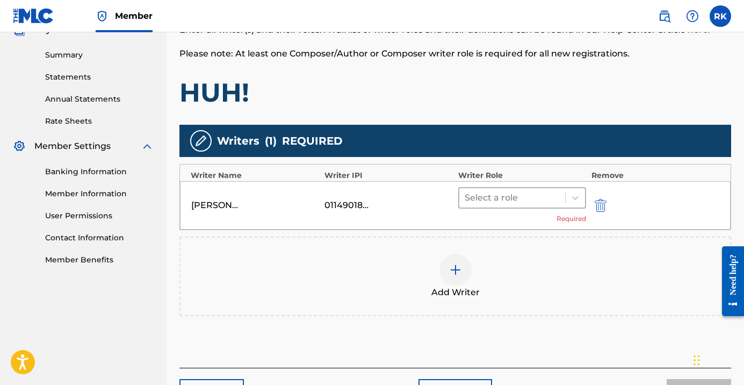
click at [502, 201] on div at bounding box center [512, 197] width 95 height 15
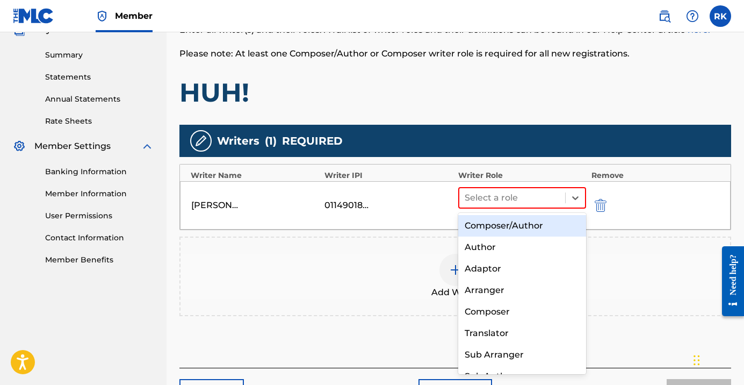
click at [504, 228] on div "Composer/Author" at bounding box center [522, 225] width 128 height 21
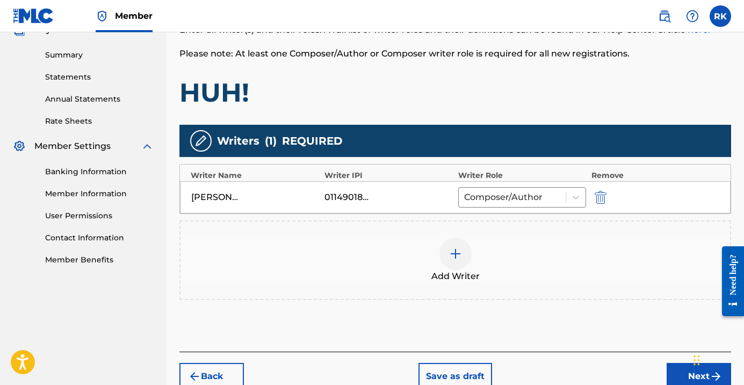
click at [451, 249] on img at bounding box center [455, 253] width 13 height 13
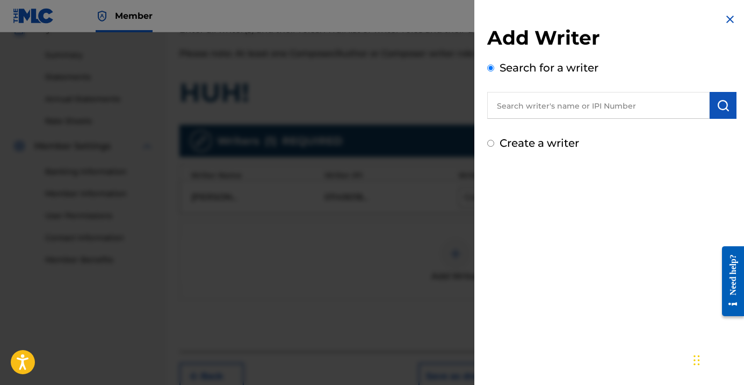
click at [527, 107] on input "text" at bounding box center [598, 105] width 222 height 27
type input "[PERSON_NAME]"
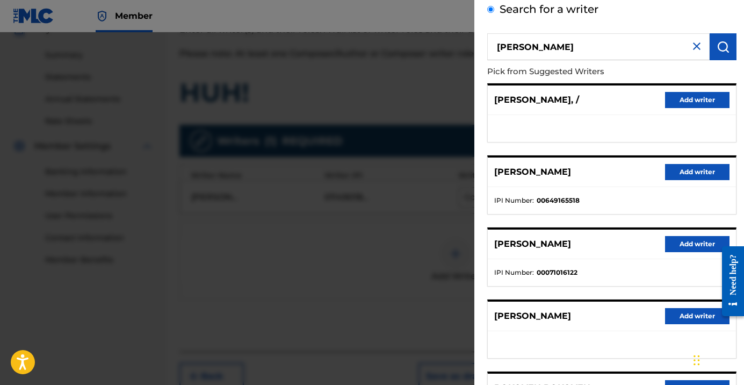
scroll to position [62, 0]
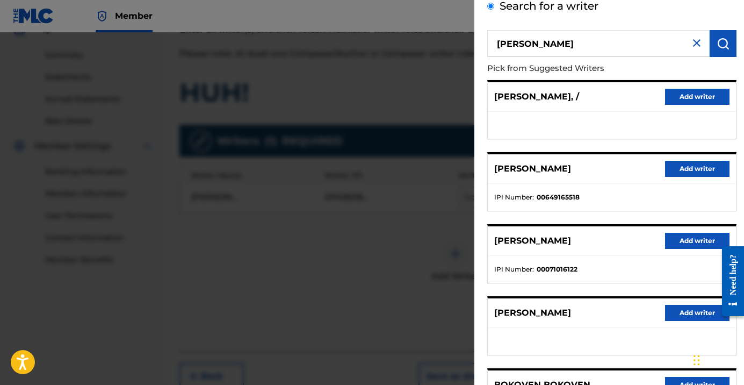
drag, startPoint x: 586, startPoint y: 46, endPoint x: 481, endPoint y: 46, distance: 104.7
click at [481, 46] on div "Add Writer Search for a writer [PERSON_NAME] Pick from Suggested Writers [PERSO…" at bounding box center [611, 216] width 275 height 557
type input "Bokoven"
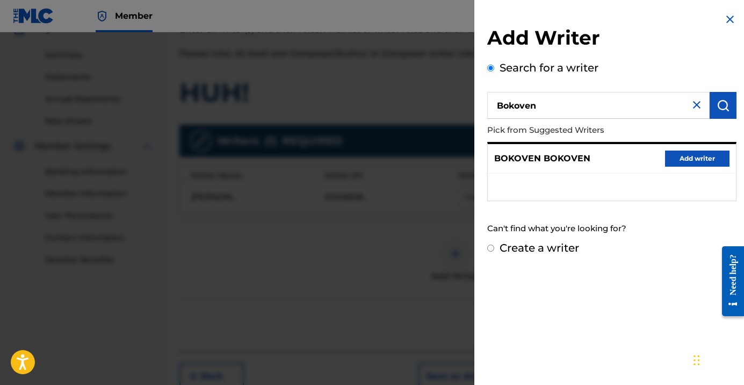
click at [724, 18] on img at bounding box center [730, 19] width 13 height 13
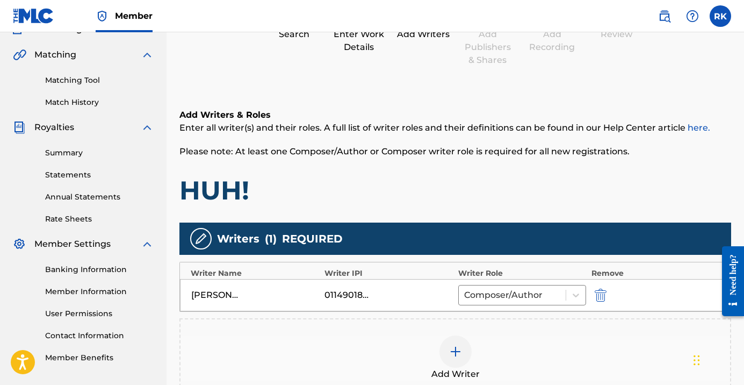
scroll to position [68, 0]
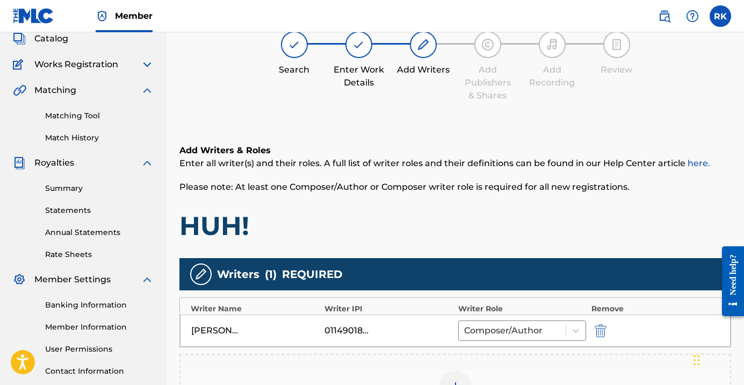
click at [56, 40] on span "Catalog" at bounding box center [51, 38] width 34 height 13
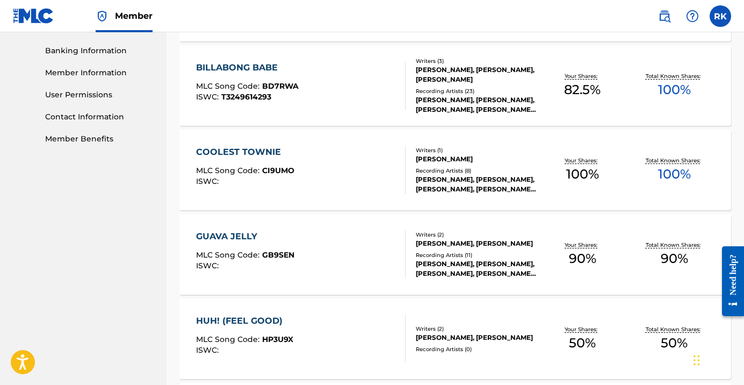
scroll to position [328, 0]
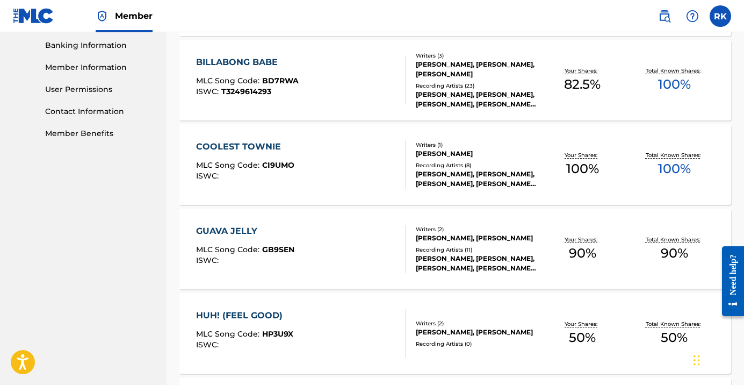
click at [346, 258] on div "GUAVA JELLY MLC Song Code : GB9SEN ISWC :" at bounding box center [300, 249] width 209 height 48
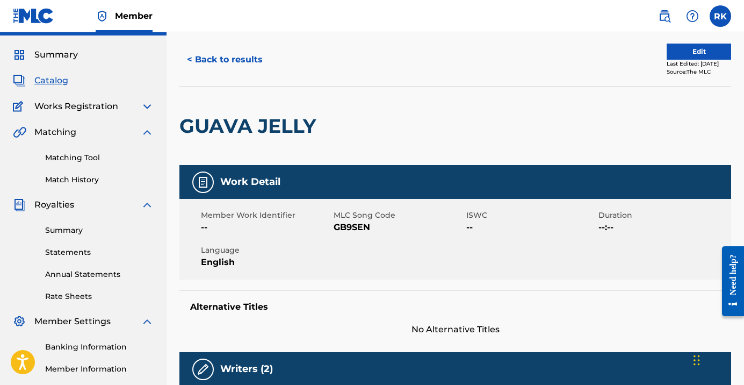
scroll to position [34, 0]
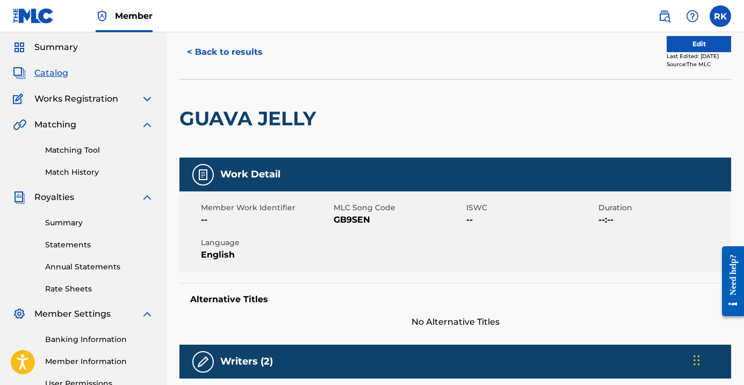
click at [678, 39] on button "Edit" at bounding box center [699, 44] width 64 height 16
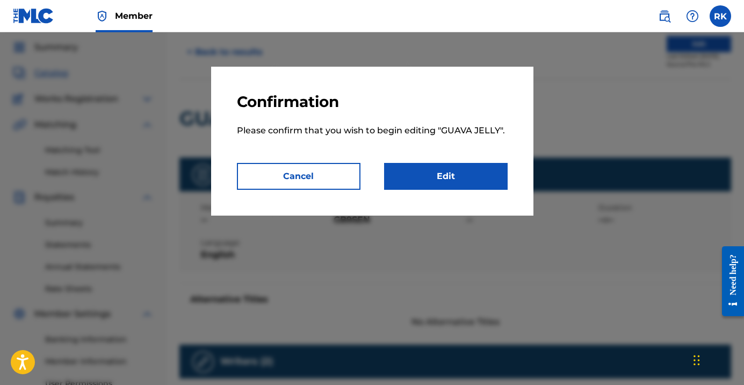
click at [479, 174] on link "Edit" at bounding box center [446, 176] width 124 height 27
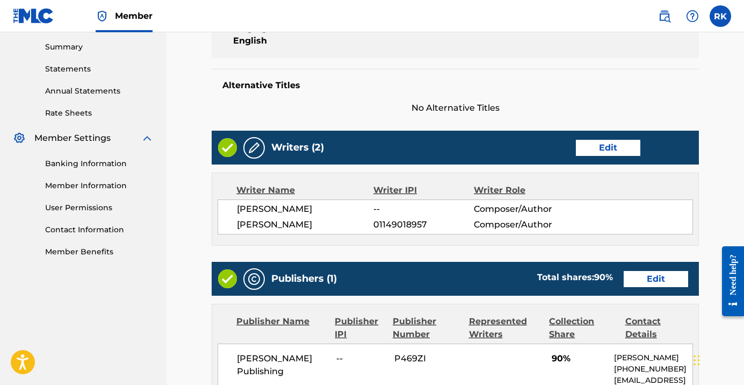
scroll to position [226, 0]
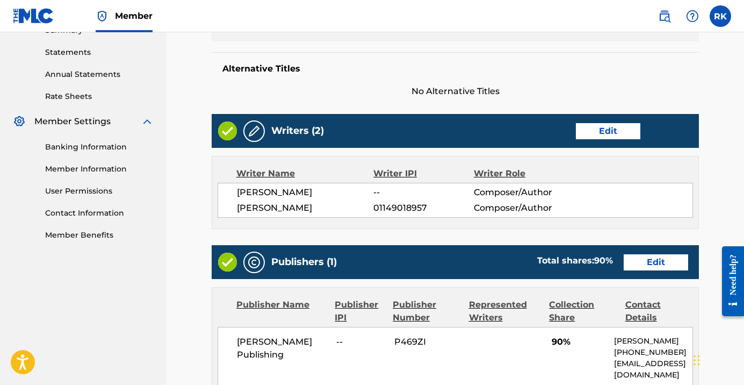
click at [615, 133] on link "Edit" at bounding box center [608, 131] width 64 height 16
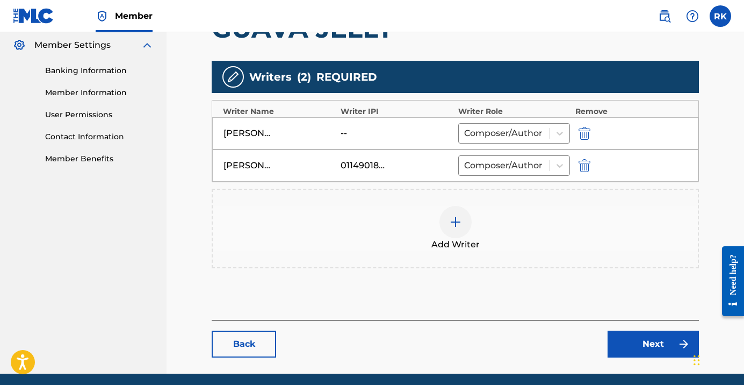
scroll to position [300, 0]
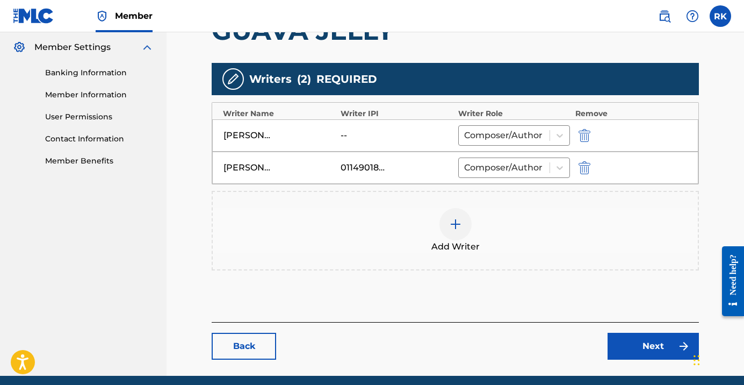
click at [366, 136] on div "--" at bounding box center [365, 135] width 48 height 13
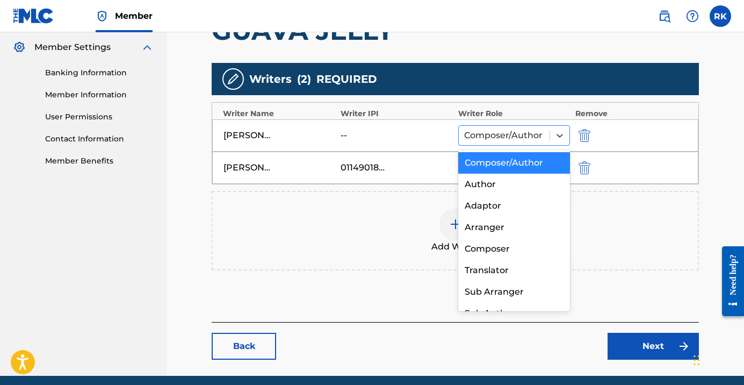
click at [525, 132] on div at bounding box center [504, 135] width 80 height 15
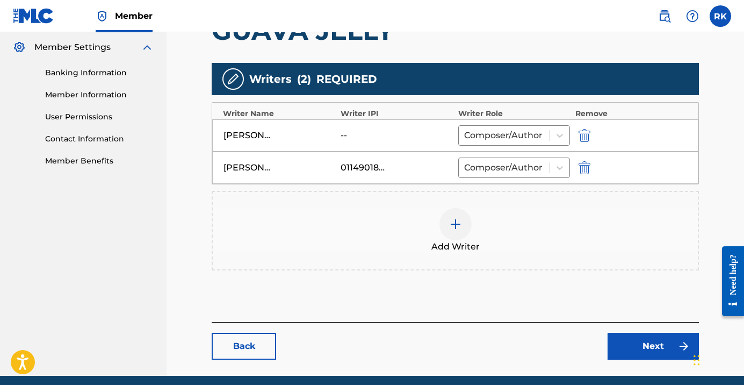
click at [582, 132] on img "submit" at bounding box center [585, 135] width 12 height 13
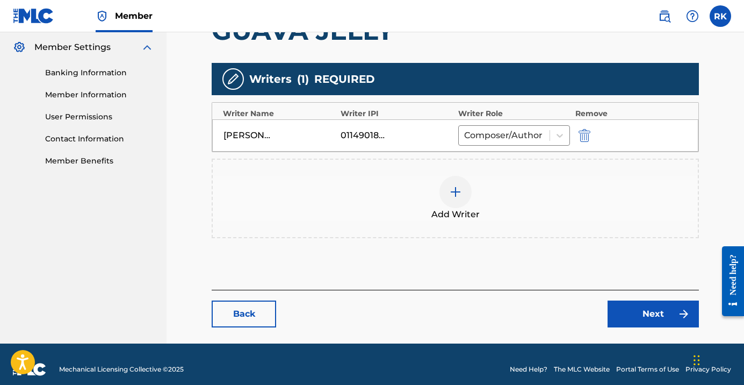
click at [464, 201] on div at bounding box center [455, 192] width 32 height 32
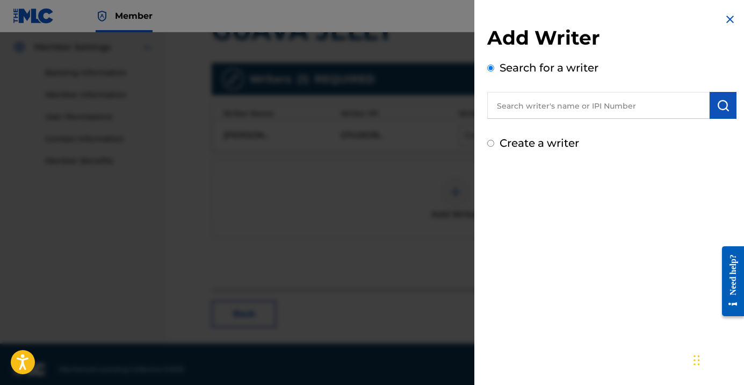
click at [525, 104] on input "text" at bounding box center [598, 105] width 222 height 27
paste input "01284398022"
type input "01284398022"
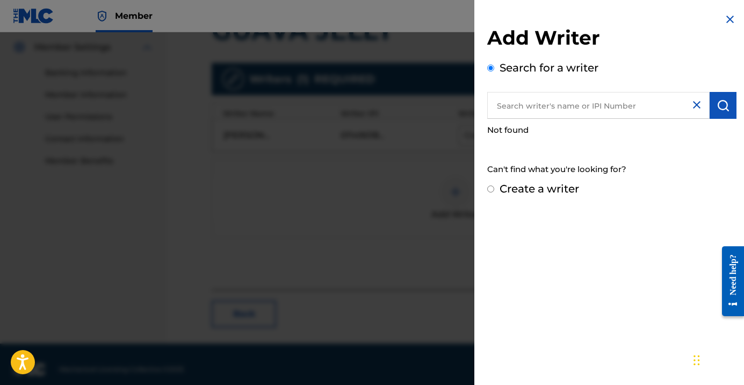
paste input "551194767"
type input "551194767"
click at [726, 18] on img at bounding box center [730, 19] width 13 height 13
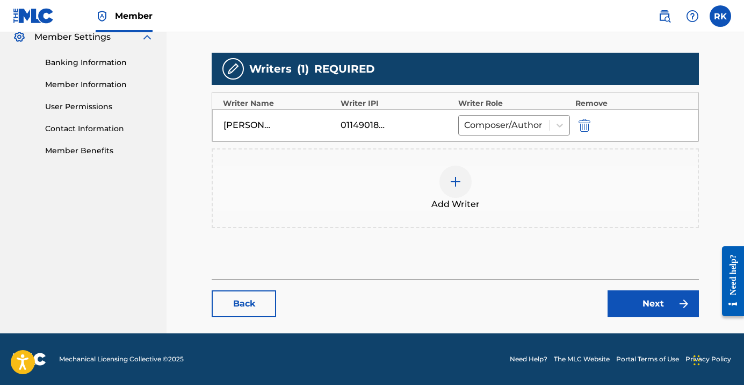
scroll to position [310, 0]
click at [251, 301] on link "Back" at bounding box center [244, 303] width 64 height 27
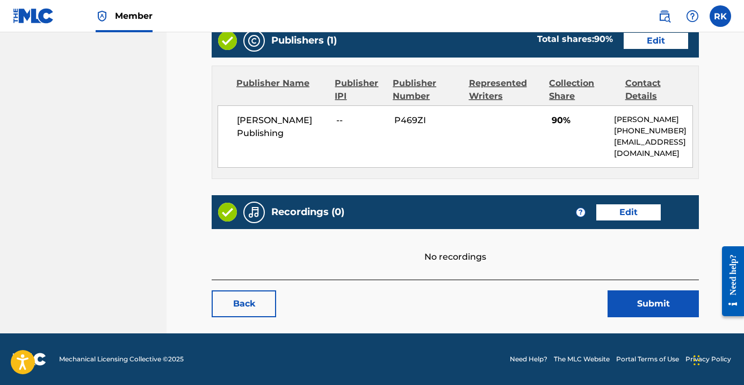
scroll to position [439, 0]
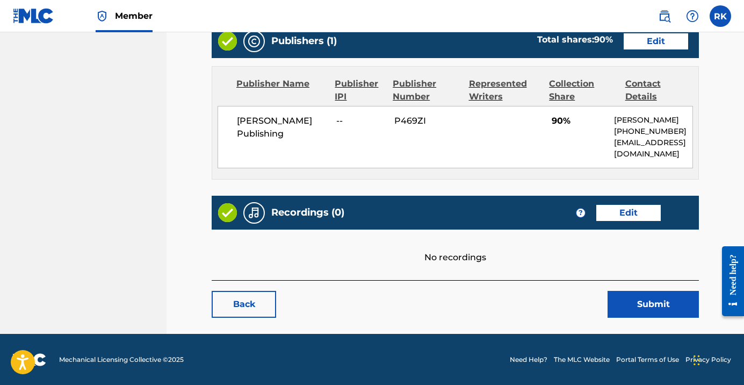
click at [245, 303] on link "Back" at bounding box center [244, 304] width 64 height 27
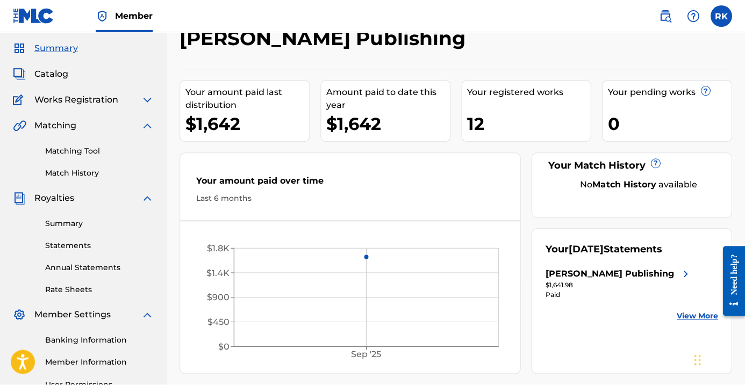
scroll to position [31, 0]
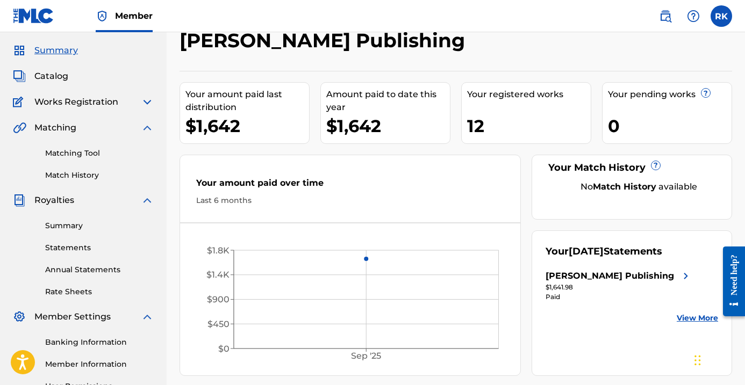
click at [56, 80] on span "Catalog" at bounding box center [51, 76] width 34 height 13
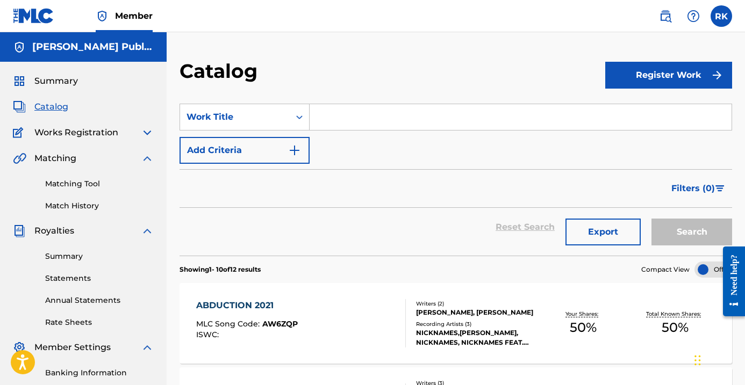
click at [70, 140] on div "Summary Catalog Works Registration Claiming Tool Individual Registration Tool B…" at bounding box center [83, 271] width 167 height 418
click at [82, 135] on span "Works Registration" at bounding box center [76, 132] width 84 height 13
click at [146, 129] on img at bounding box center [147, 132] width 13 height 13
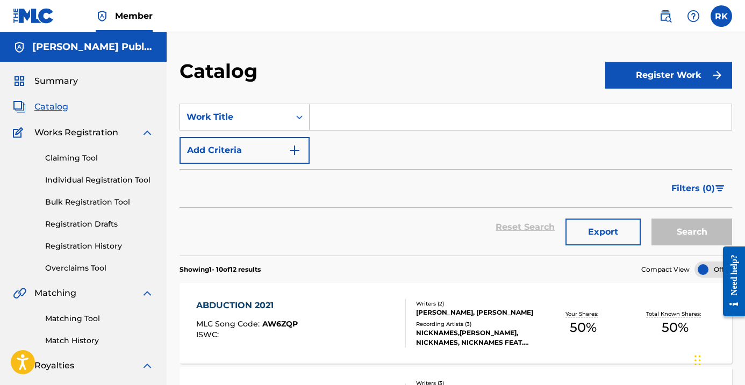
click at [86, 248] on link "Registration History" at bounding box center [99, 246] width 109 height 11
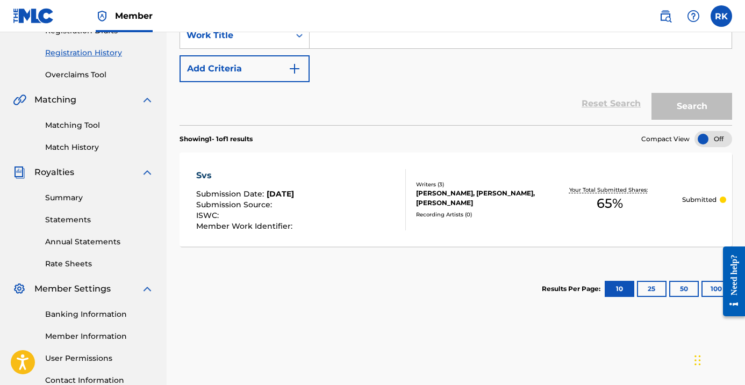
scroll to position [194, 0]
click at [449, 207] on div "Writers ( 3 ) [PERSON_NAME], [PERSON_NAME], [PERSON_NAME] Recording Artists ( 0…" at bounding box center [471, 199] width 131 height 38
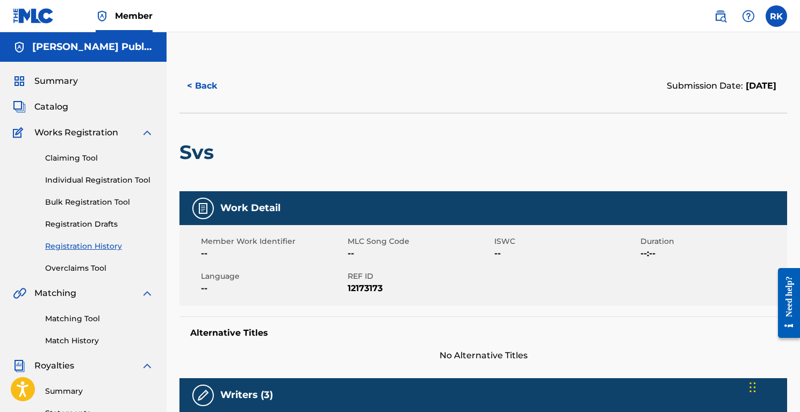
click at [74, 223] on link "Registration Drafts" at bounding box center [99, 224] width 109 height 11
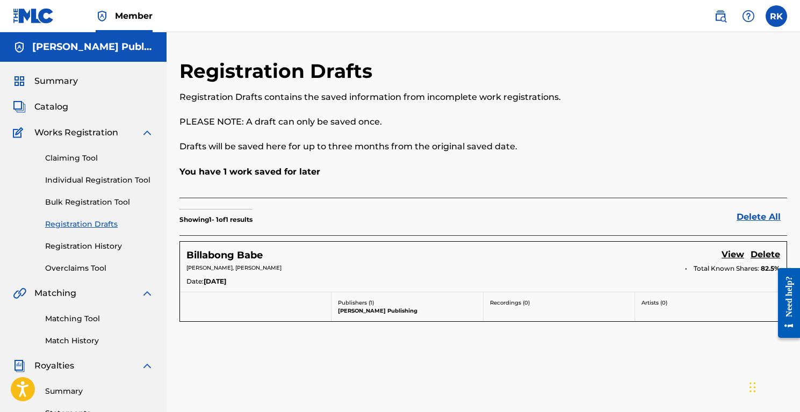
click at [74, 159] on link "Claiming Tool" at bounding box center [99, 158] width 109 height 11
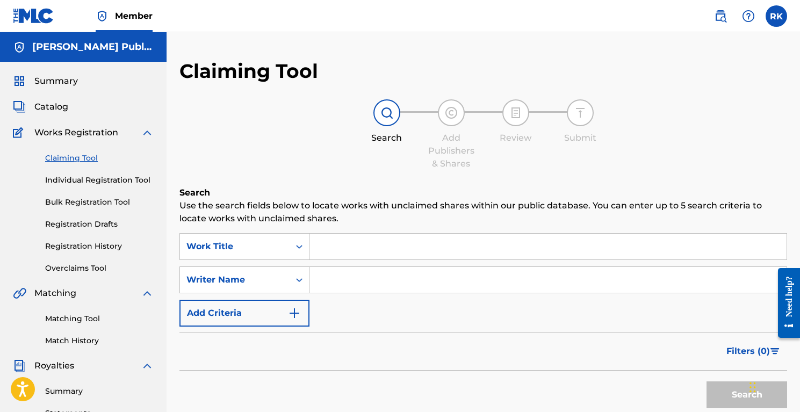
click at [86, 177] on link "Individual Registration Tool" at bounding box center [99, 180] width 109 height 11
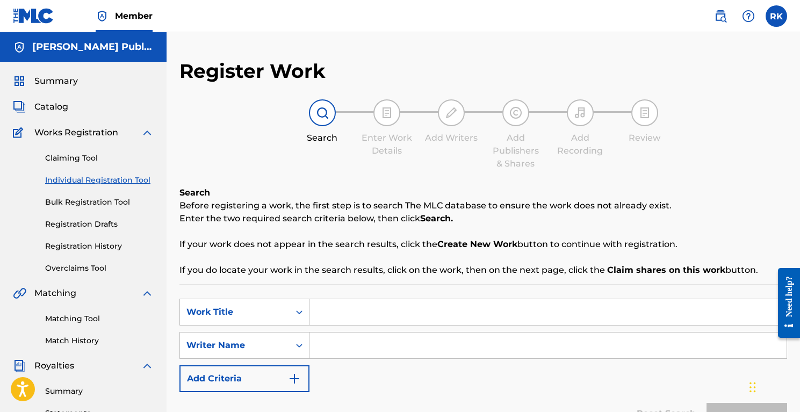
click at [75, 158] on link "Claiming Tool" at bounding box center [99, 158] width 109 height 11
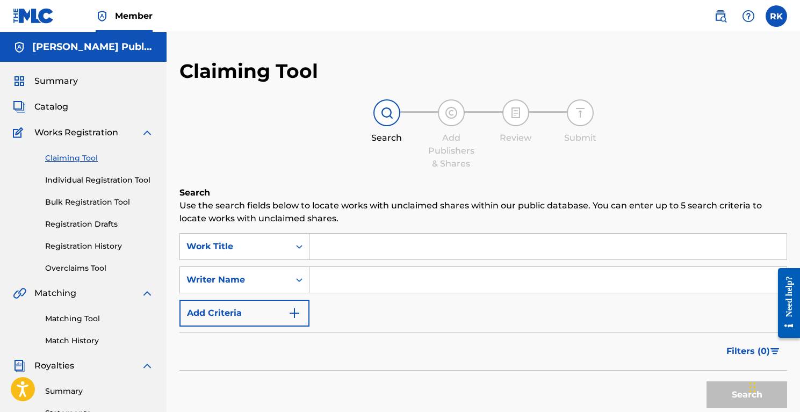
click at [340, 250] on input "Search Form" at bounding box center [547, 247] width 477 height 26
type input "she call my phone again"
click at [345, 279] on input "Search Form" at bounding box center [547, 280] width 477 height 26
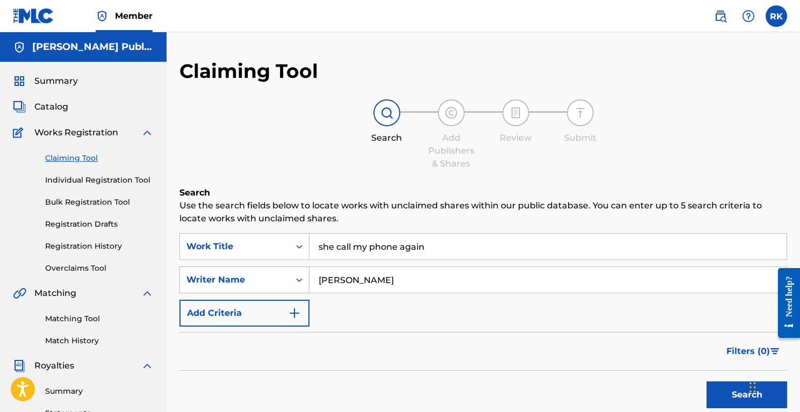
type input "[PERSON_NAME]"
click at [292, 280] on div "Writer Name" at bounding box center [244, 279] width 130 height 27
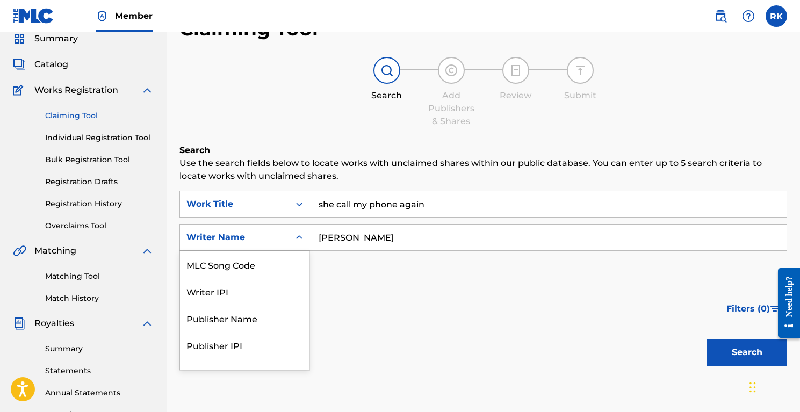
scroll to position [43, 0]
click at [376, 233] on input "[PERSON_NAME]" at bounding box center [547, 237] width 477 height 26
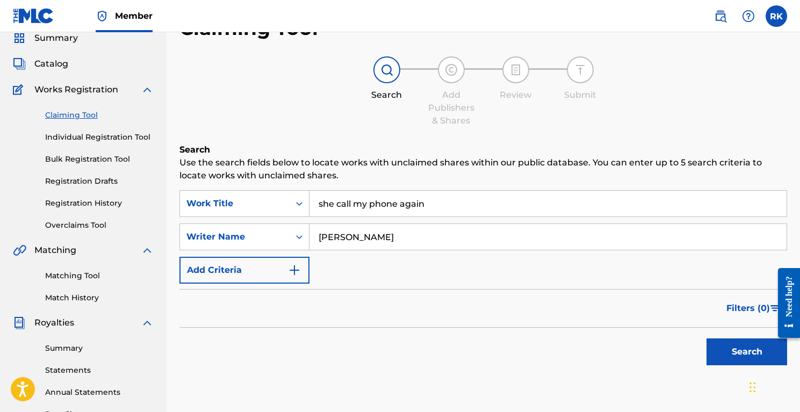
click at [101, 139] on link "Individual Registration Tool" at bounding box center [99, 137] width 109 height 11
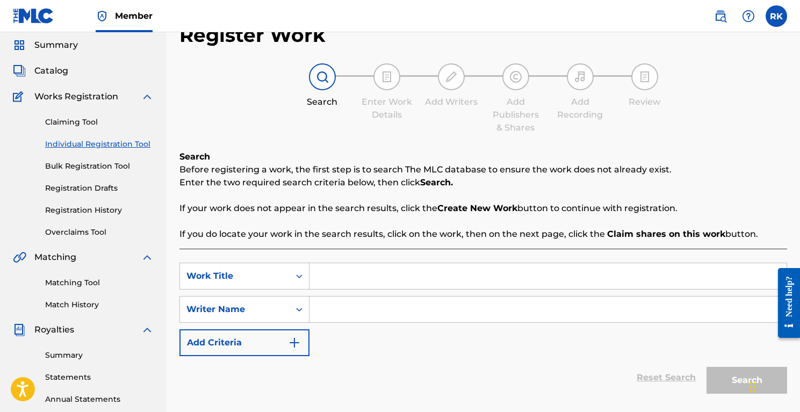
scroll to position [51, 0]
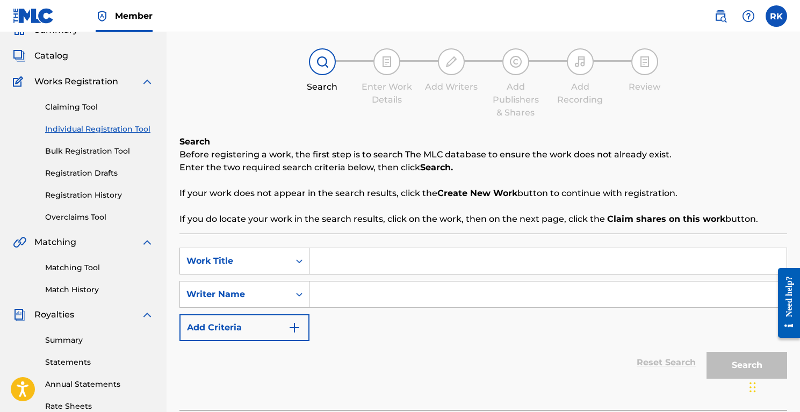
click at [324, 265] on input "Search Form" at bounding box center [547, 261] width 477 height 26
type input "she call my phone again"
click at [335, 290] on input "Search Form" at bounding box center [547, 294] width 477 height 26
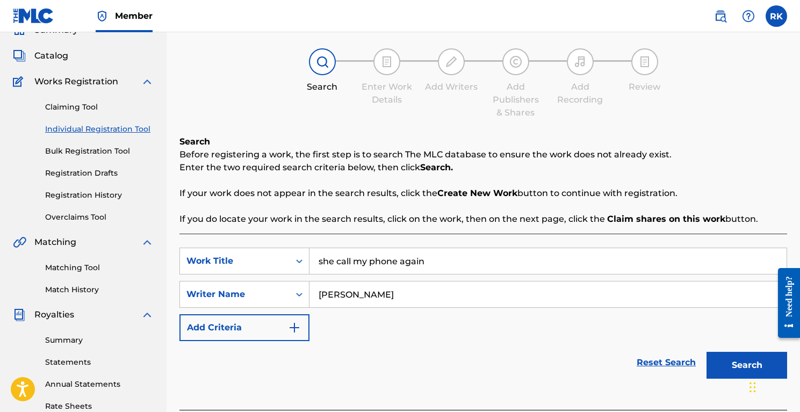
type input "[PERSON_NAME]"
drag, startPoint x: 399, startPoint y: 302, endPoint x: 403, endPoint y: 330, distance: 28.3
click at [403, 330] on div "SearchWithCriteria6a14613e-845e-4860-b163-1ac3dfdd6fa5 Work Title she call my p…" at bounding box center [483, 294] width 608 height 93
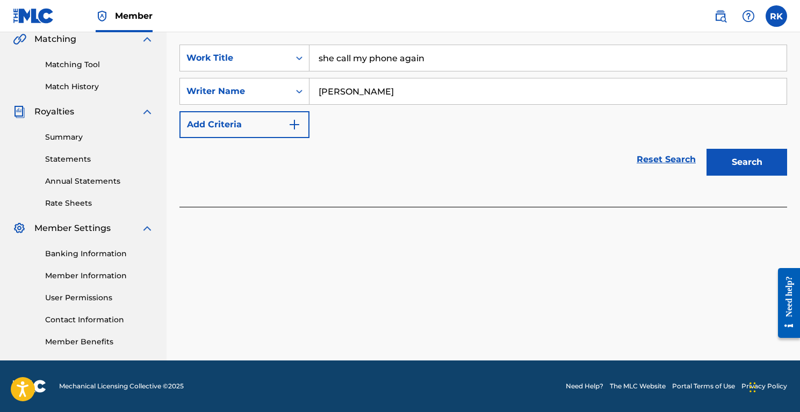
scroll to position [254, 0]
click at [741, 154] on button "Search" at bounding box center [746, 162] width 81 height 27
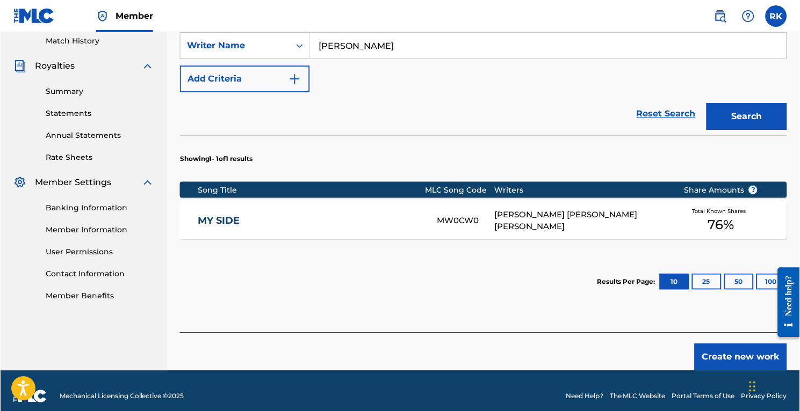
scroll to position [309, 0]
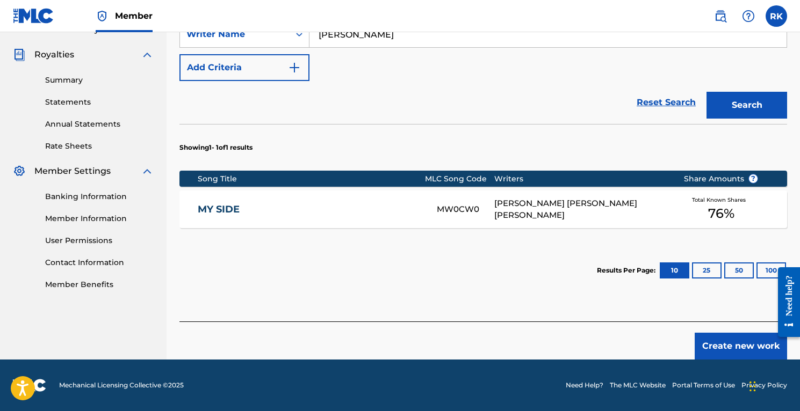
click at [732, 352] on button "Create new work" at bounding box center [741, 346] width 92 height 27
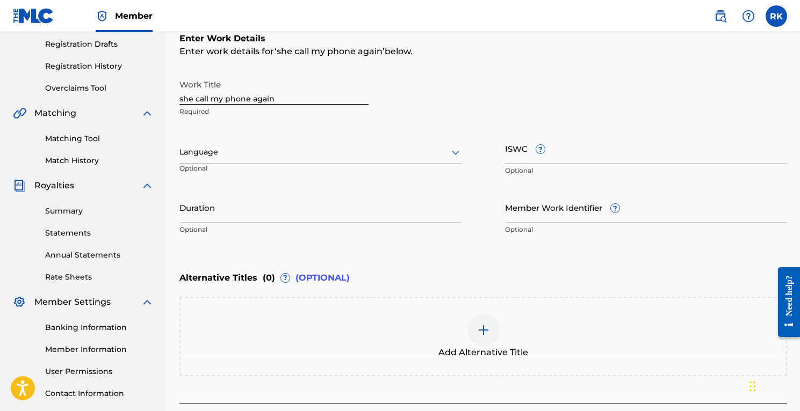
scroll to position [165, 0]
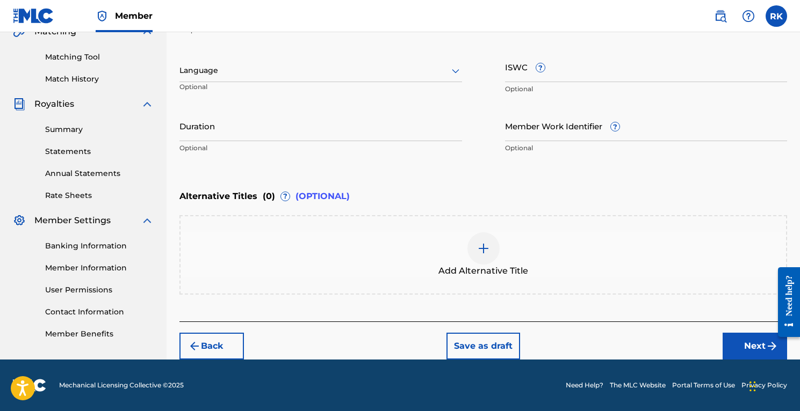
click at [737, 347] on button "Next" at bounding box center [754, 346] width 64 height 27
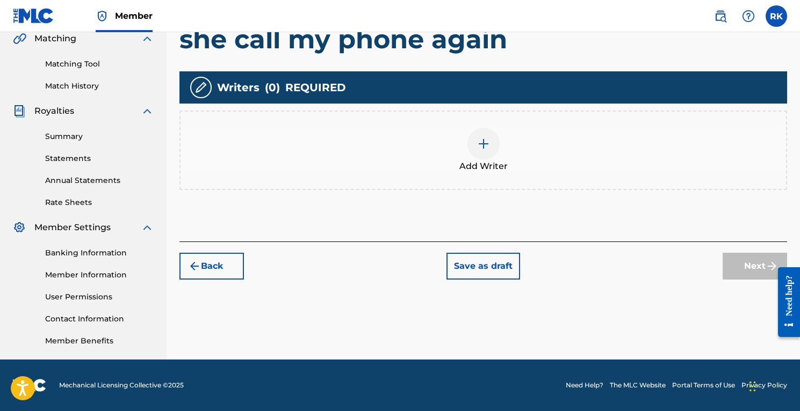
click at [487, 134] on div at bounding box center [483, 144] width 32 height 32
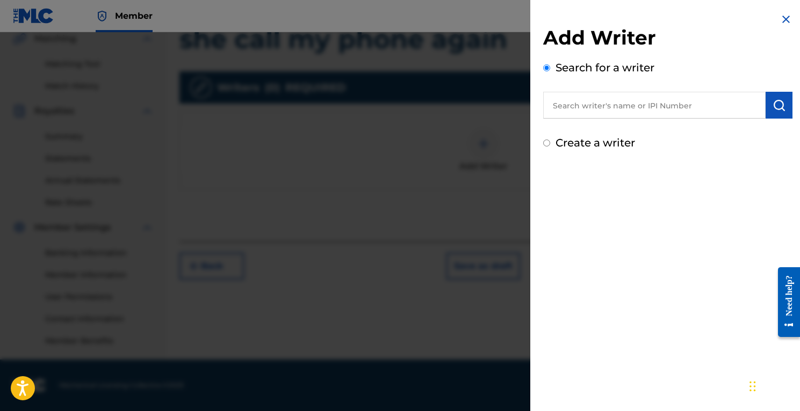
click at [583, 108] on input "text" at bounding box center [654, 105] width 222 height 27
type input "[PERSON_NAME]"
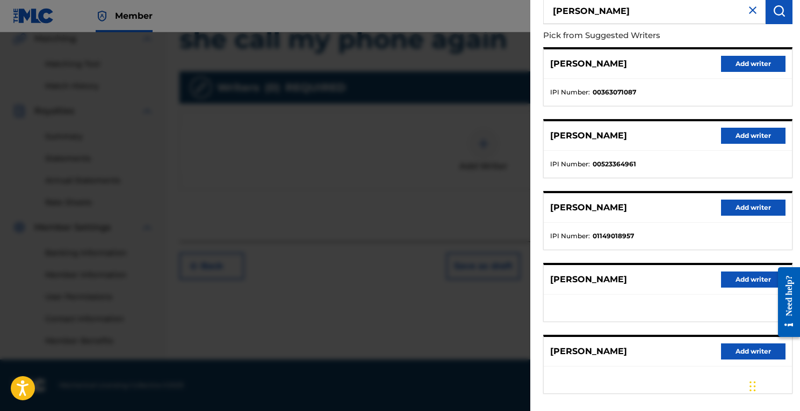
scroll to position [103, 0]
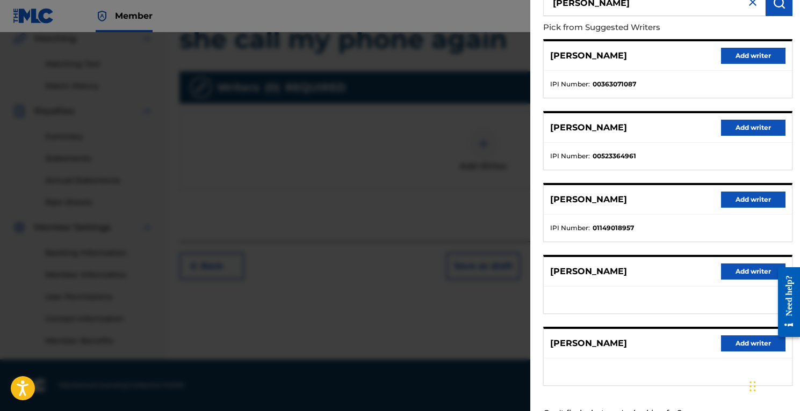
click at [741, 201] on button "Add writer" at bounding box center [753, 200] width 64 height 16
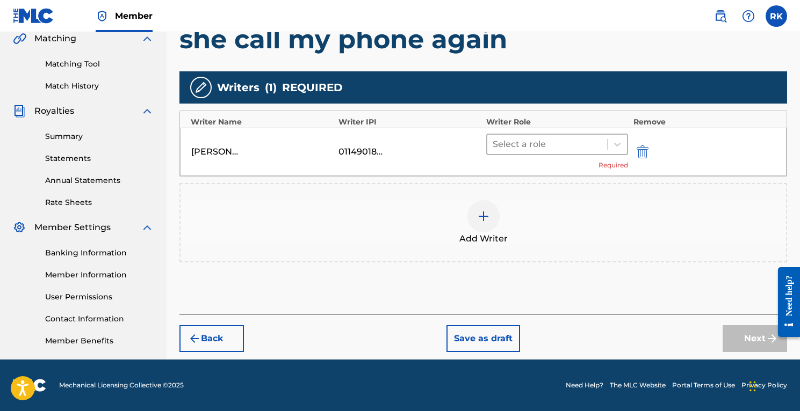
click at [530, 142] on div at bounding box center [547, 144] width 109 height 15
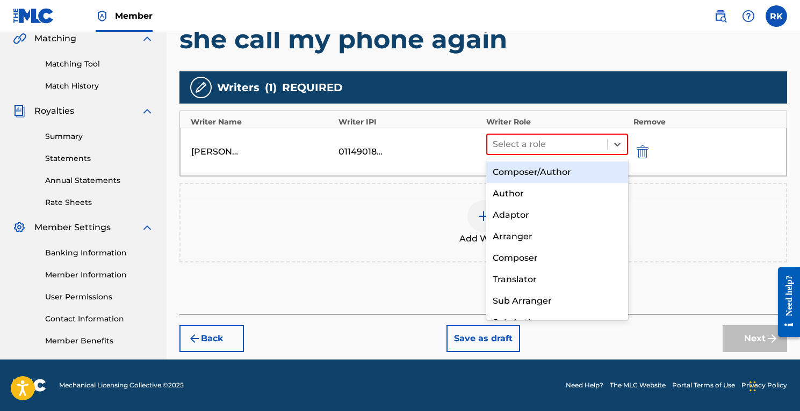
click at [543, 175] on div "Composer/Author" at bounding box center [557, 172] width 142 height 21
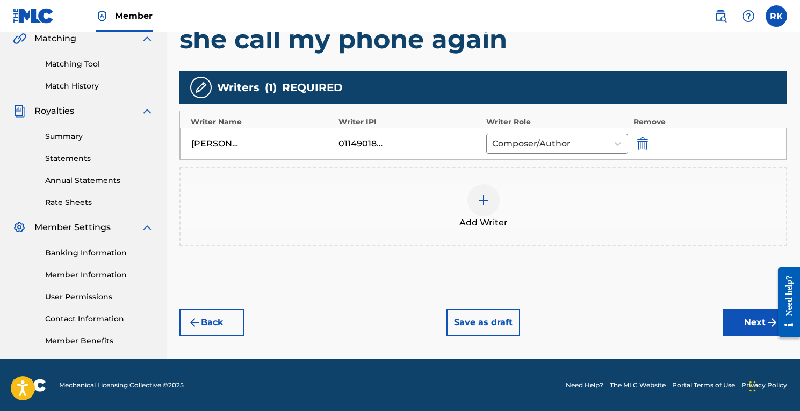
click at [743, 323] on button "Next" at bounding box center [754, 322] width 64 height 27
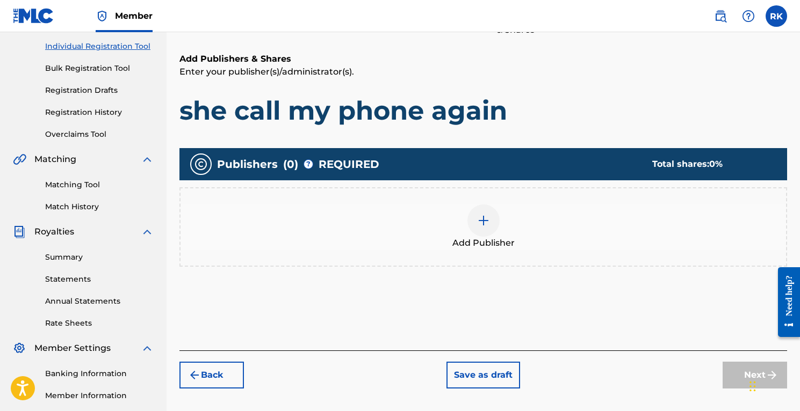
scroll to position [162, 0]
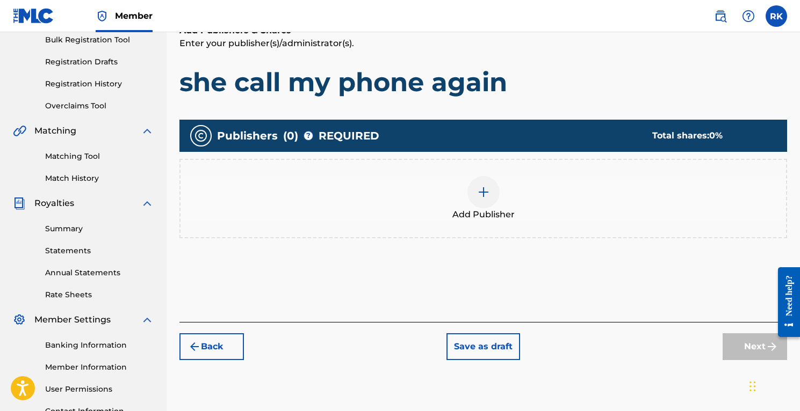
click at [471, 192] on div at bounding box center [483, 192] width 32 height 32
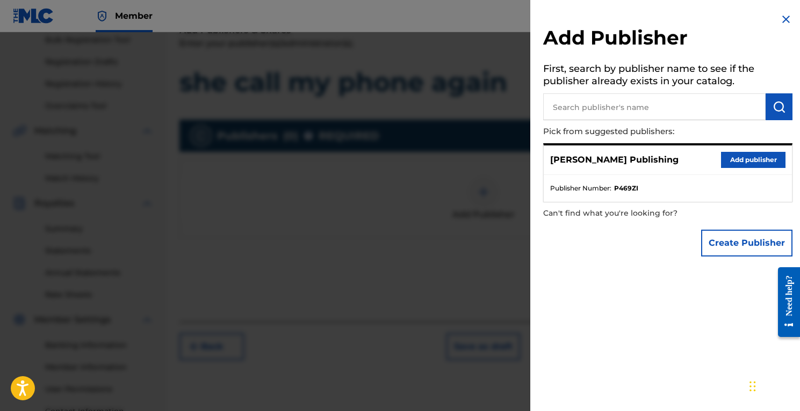
click at [743, 159] on button "Add publisher" at bounding box center [753, 160] width 64 height 16
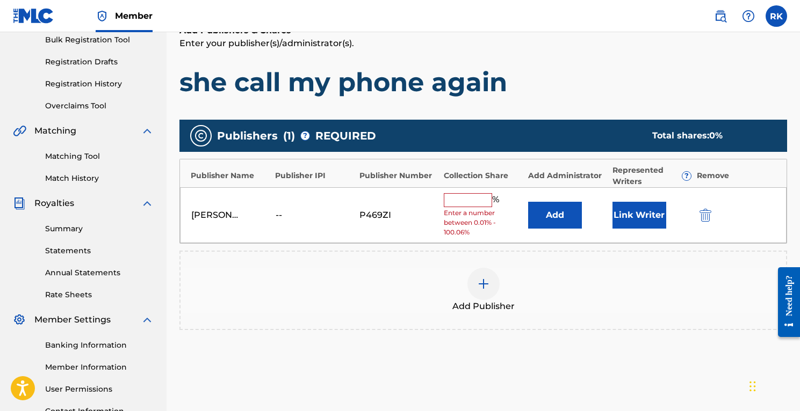
click at [465, 197] on input "text" at bounding box center [468, 200] width 48 height 14
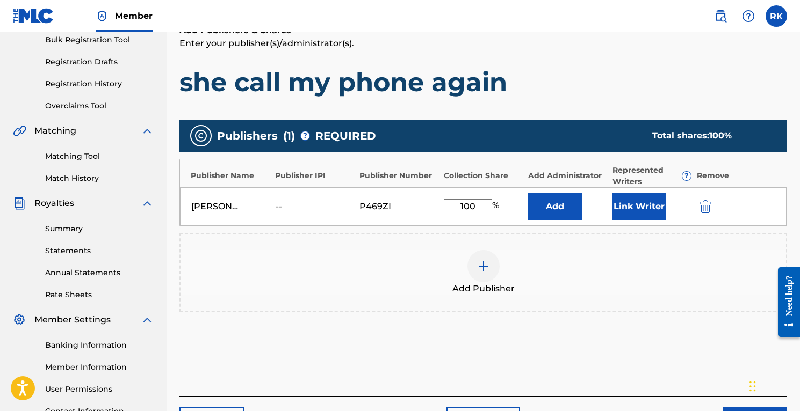
type input "100"
click at [568, 269] on div "Add Publisher" at bounding box center [482, 272] width 605 height 45
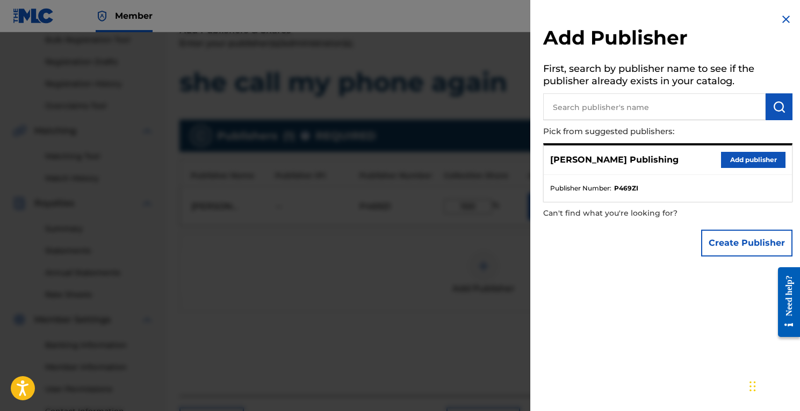
click at [743, 105] on img "submit" at bounding box center [778, 106] width 13 height 13
click at [300, 331] on div at bounding box center [400, 237] width 800 height 411
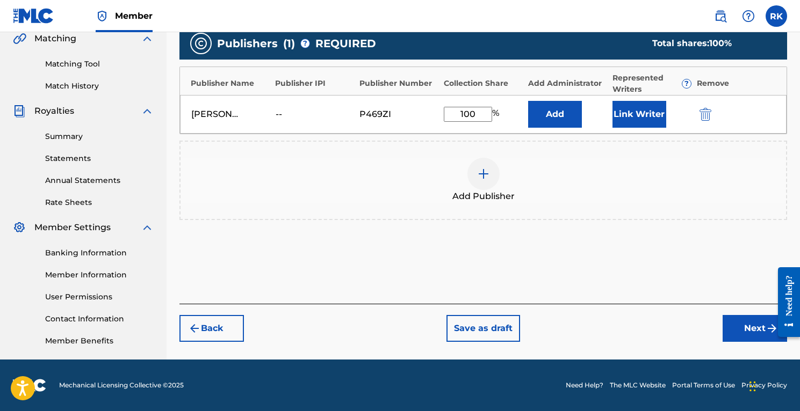
scroll to position [255, 0]
click at [743, 328] on button "Next" at bounding box center [754, 328] width 64 height 27
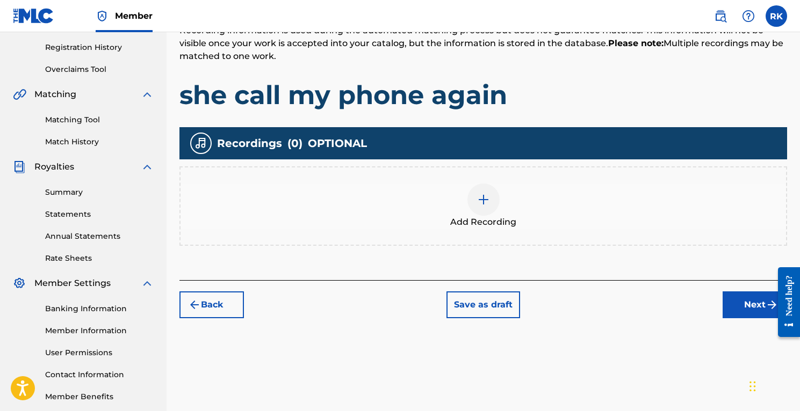
scroll to position [220, 0]
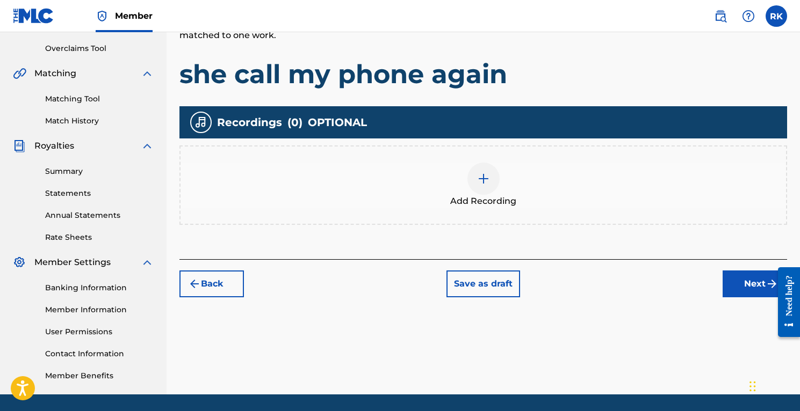
click at [218, 295] on button "Back" at bounding box center [211, 284] width 64 height 27
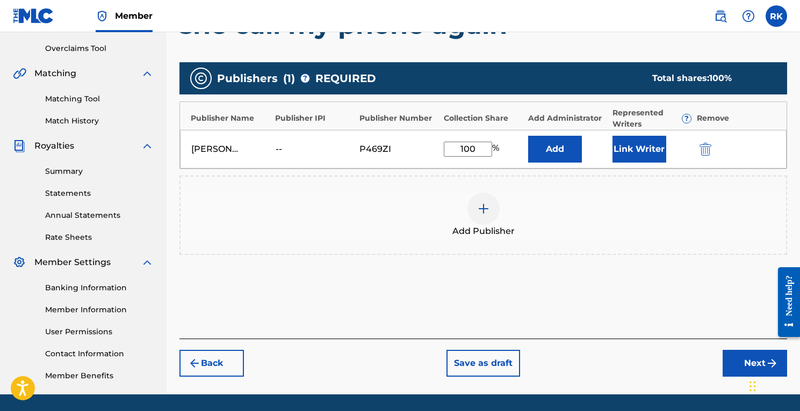
click at [627, 149] on button "Link Writer" at bounding box center [639, 149] width 54 height 27
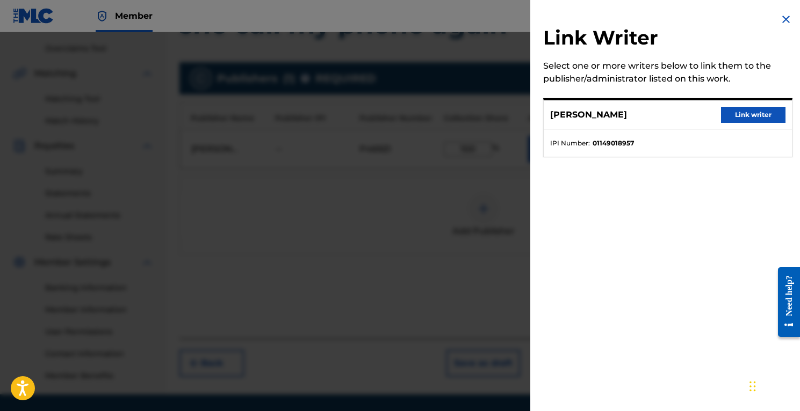
click at [736, 118] on button "Link writer" at bounding box center [753, 115] width 64 height 16
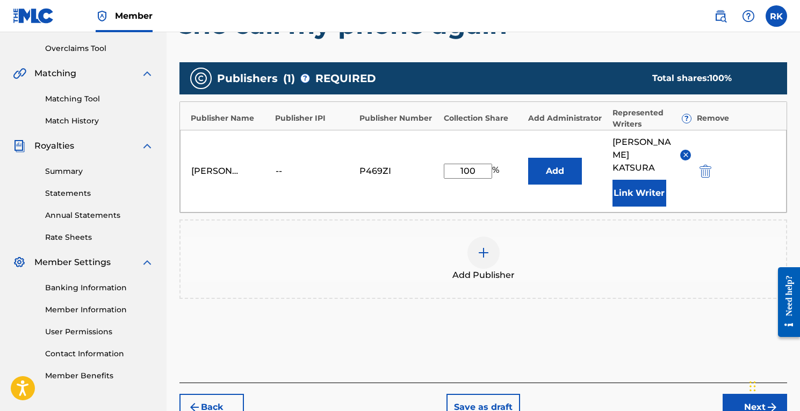
click at [569, 163] on button "Add" at bounding box center [555, 171] width 54 height 27
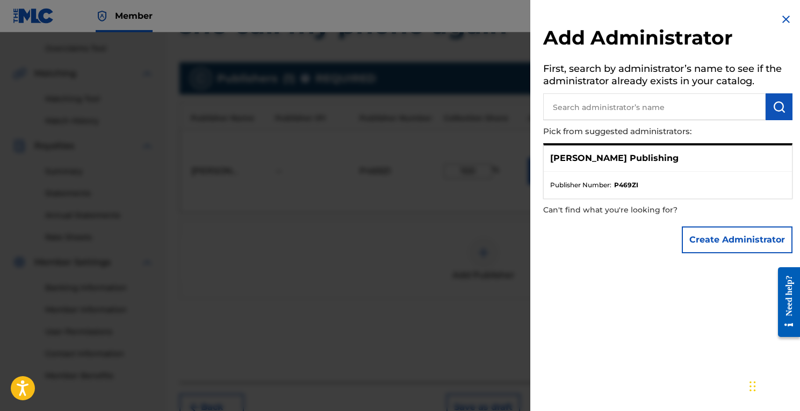
click at [401, 285] on div at bounding box center [400, 237] width 800 height 411
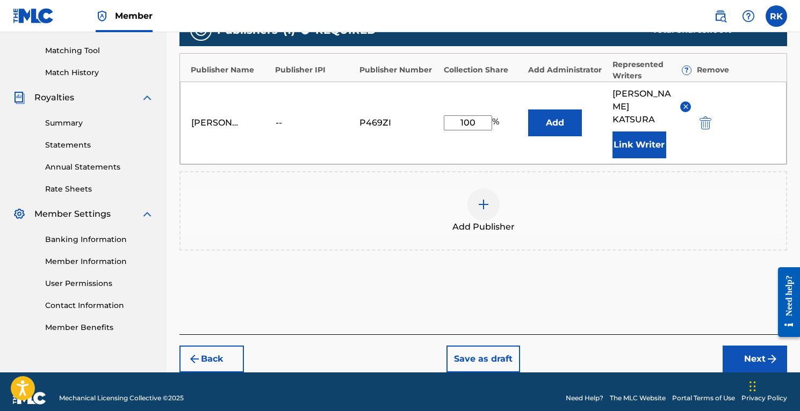
click at [743, 346] on button "Next" at bounding box center [754, 359] width 64 height 27
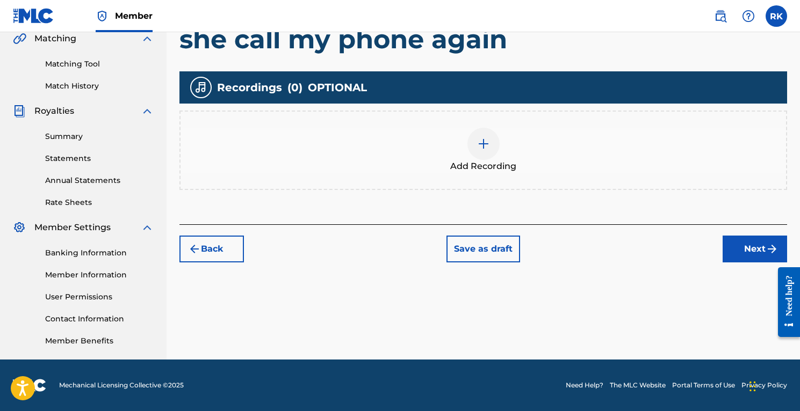
click at [743, 249] on button "Next" at bounding box center [754, 249] width 64 height 27
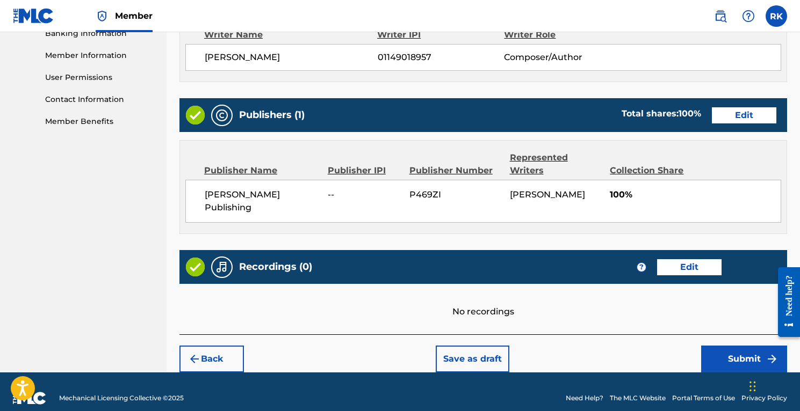
scroll to position [474, 0]
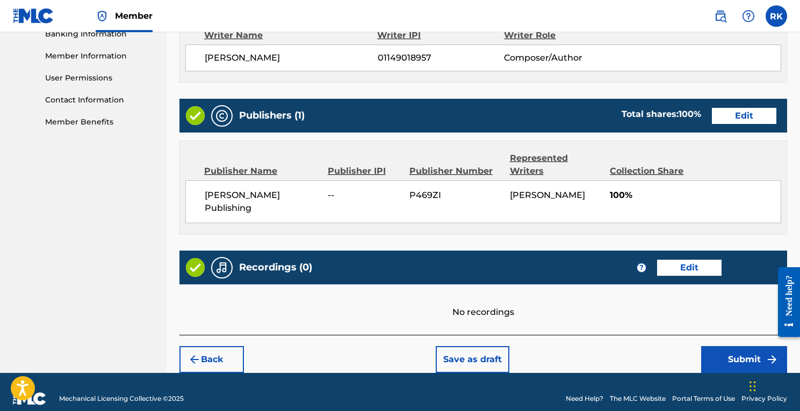
click at [732, 346] on button "Submit" at bounding box center [744, 359] width 86 height 27
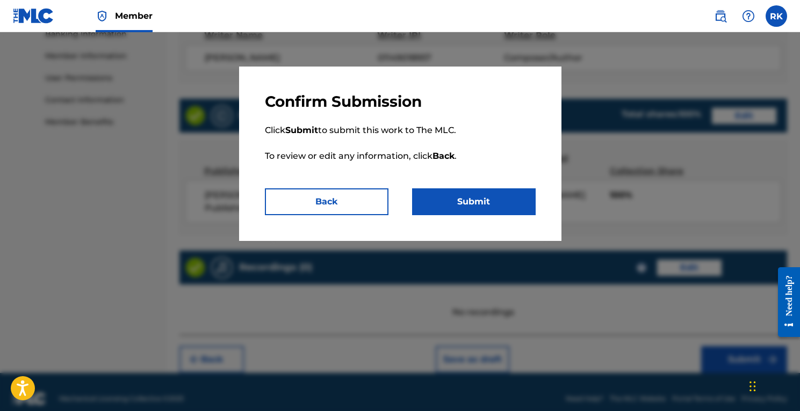
click at [510, 205] on button "Submit" at bounding box center [474, 202] width 124 height 27
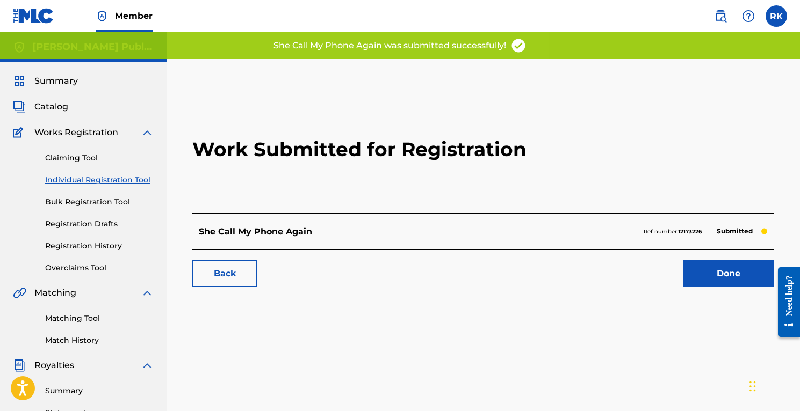
click at [102, 241] on link "Registration History" at bounding box center [99, 246] width 109 height 11
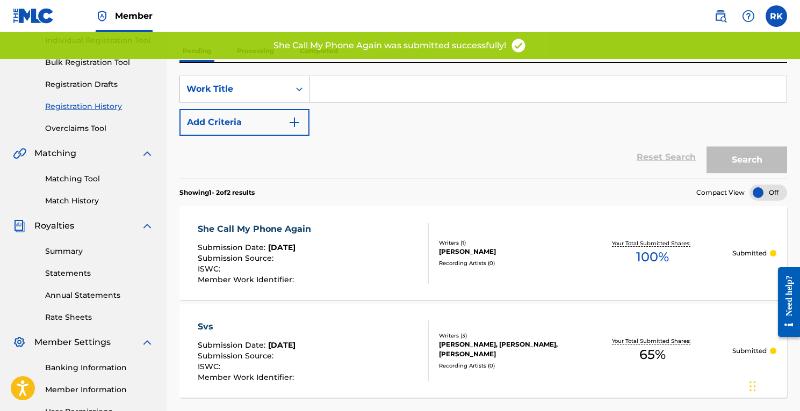
scroll to position [148, 0]
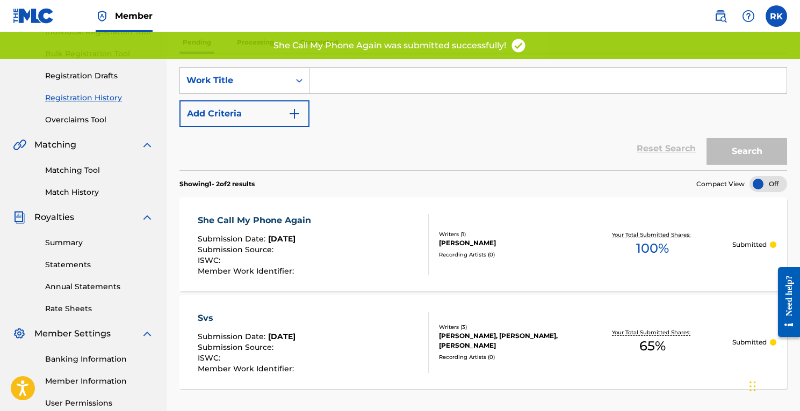
click at [209, 318] on div "Svs" at bounding box center [247, 318] width 99 height 13
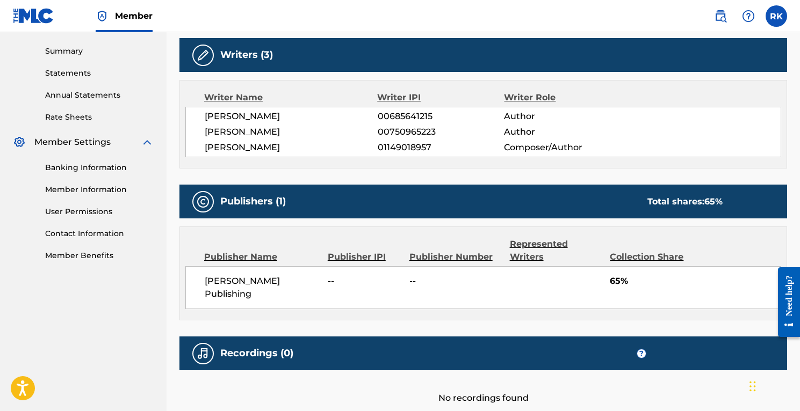
scroll to position [369, 0]
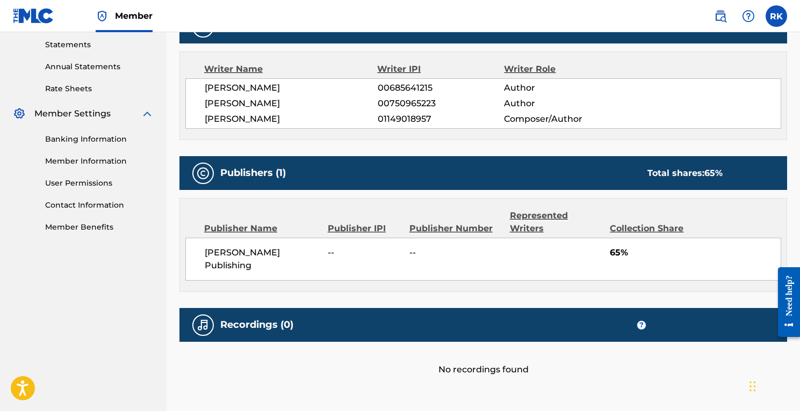
click at [541, 253] on div "[PERSON_NAME] Publishing -- -- 65%" at bounding box center [483, 259] width 596 height 43
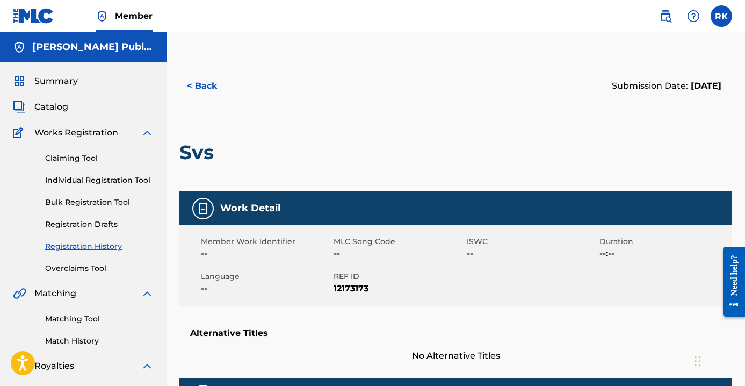
scroll to position [0, 0]
click at [97, 180] on link "Individual Registration Tool" at bounding box center [99, 180] width 109 height 11
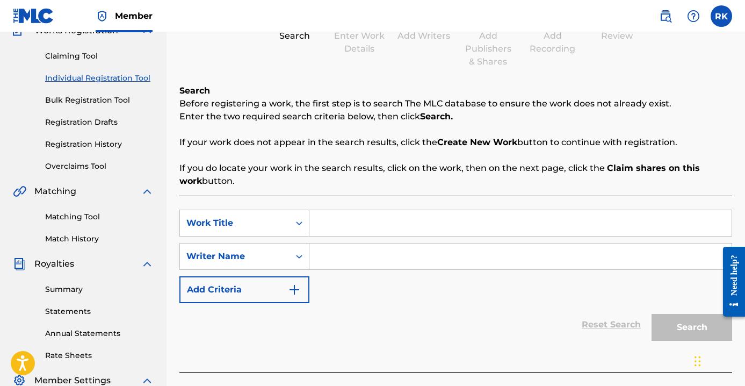
scroll to position [113, 0]
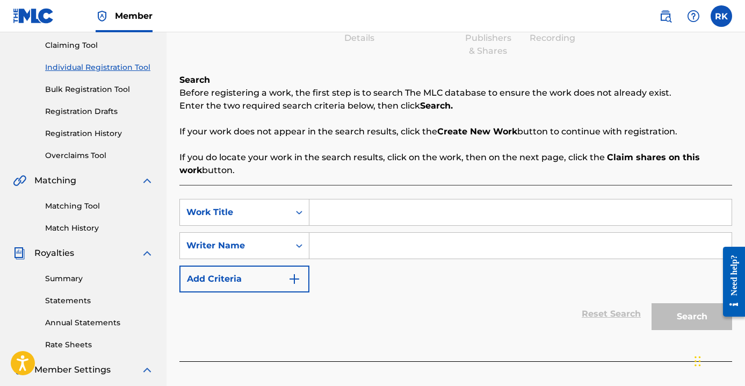
click at [338, 215] on input "Search Form" at bounding box center [520, 212] width 422 height 26
type input "she call my phone again"
click at [349, 251] on input "Search Form" at bounding box center [520, 246] width 422 height 26
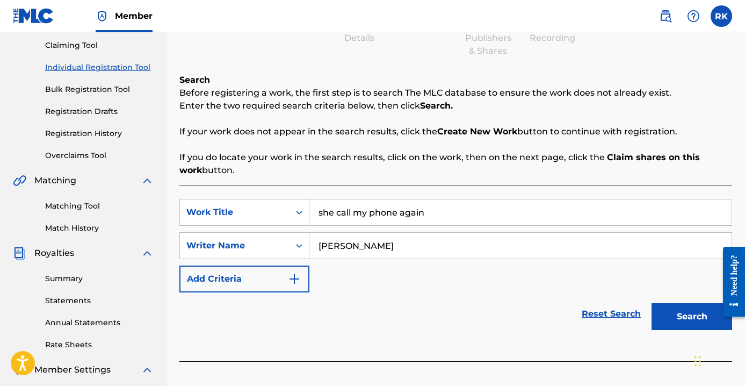
click at [692, 316] on button "Search" at bounding box center [692, 316] width 81 height 27
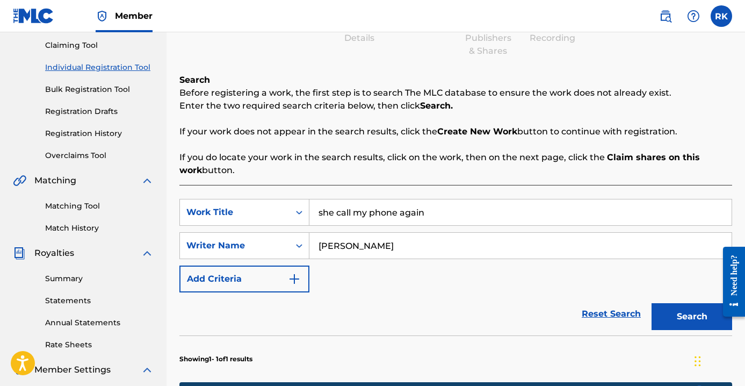
type input "[PERSON_NAME]"
click at [692, 316] on button "Search" at bounding box center [692, 316] width 81 height 27
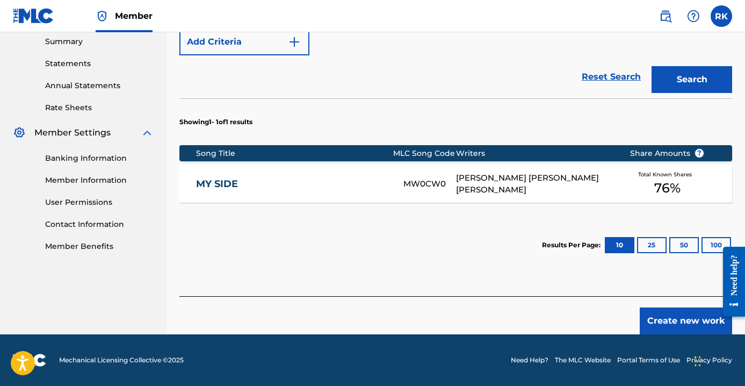
scroll to position [350, 0]
click at [680, 320] on button "Create new work" at bounding box center [686, 320] width 92 height 27
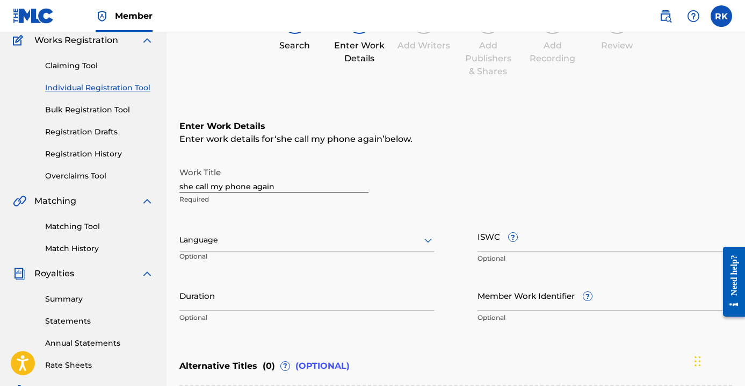
scroll to position [89, 0]
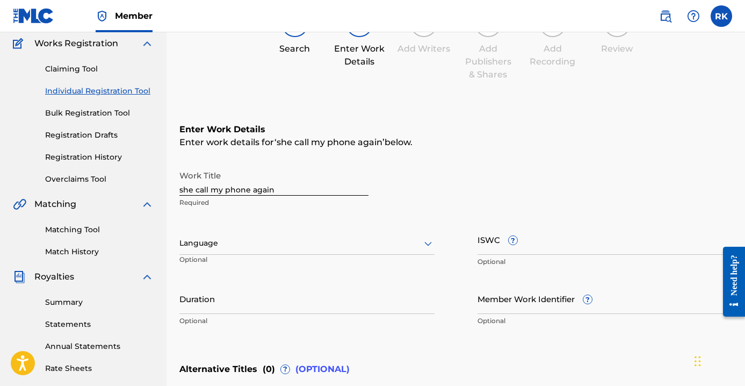
click at [94, 156] on link "Registration History" at bounding box center [99, 156] width 109 height 11
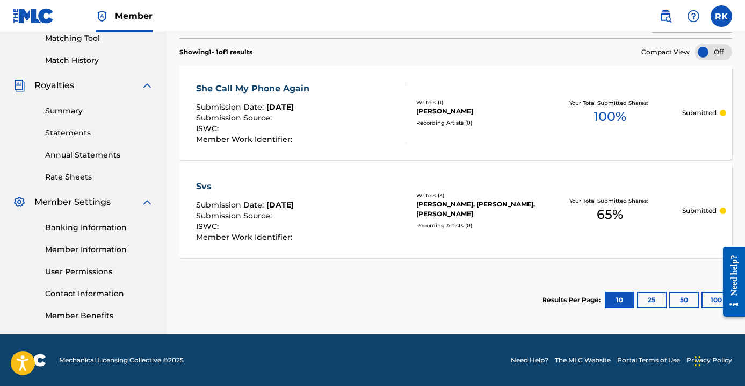
scroll to position [280, 0]
